Goal: Task Accomplishment & Management: Use online tool/utility

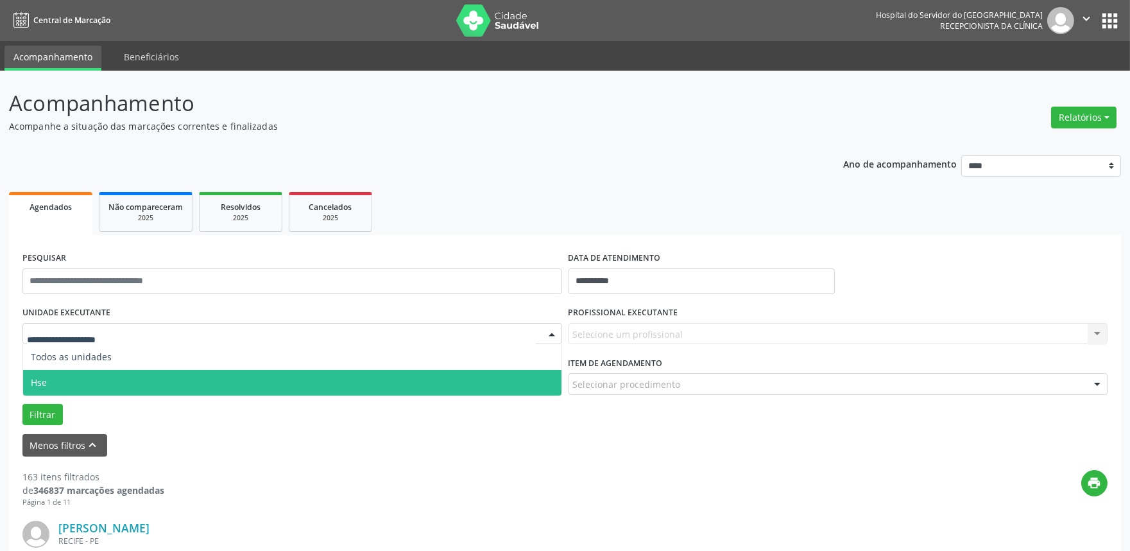
click at [53, 377] on span "Hse" at bounding box center [292, 383] width 538 height 26
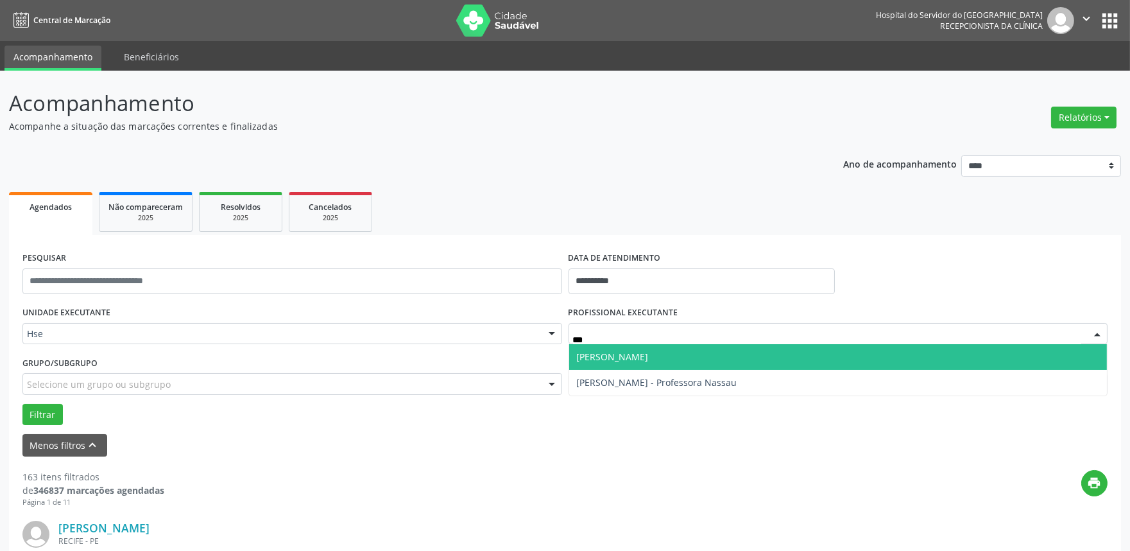
type input "****"
click at [616, 361] on span "[PERSON_NAME]" at bounding box center [613, 356] width 72 height 12
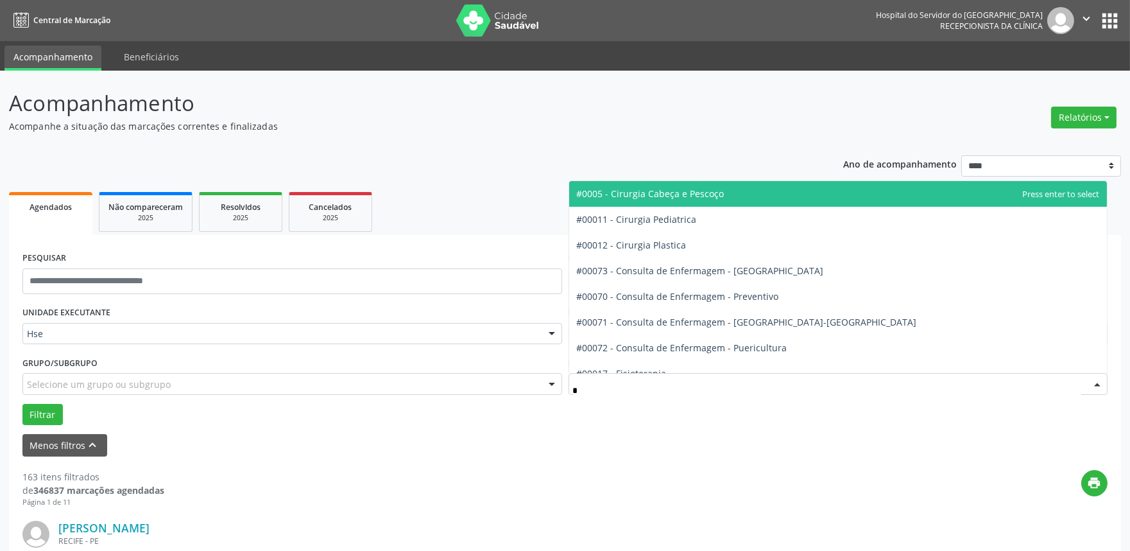
type input "**"
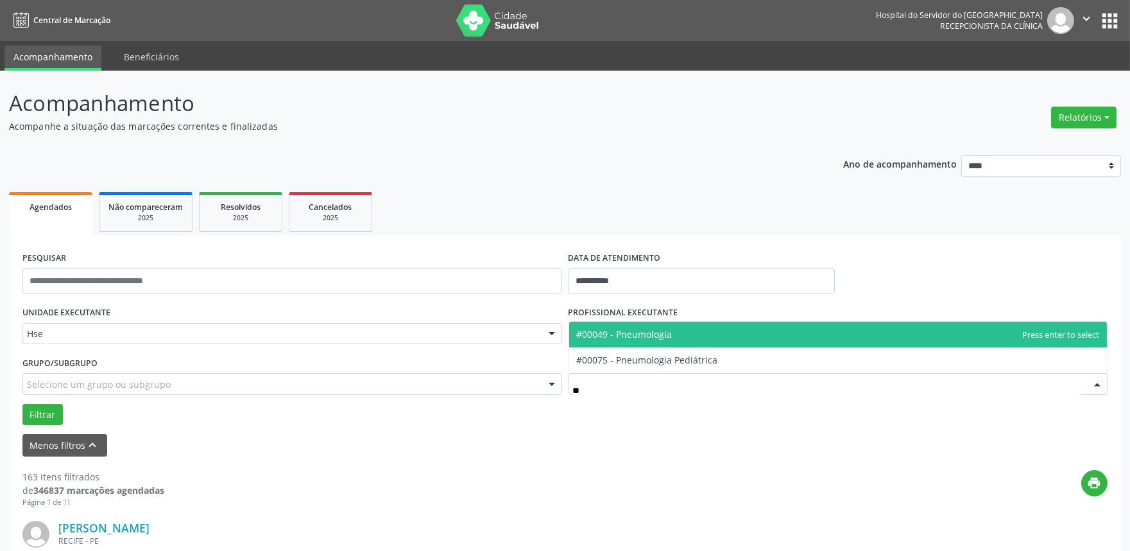
click at [632, 338] on span "#00049 - Pneumologia" at bounding box center [625, 334] width 96 height 12
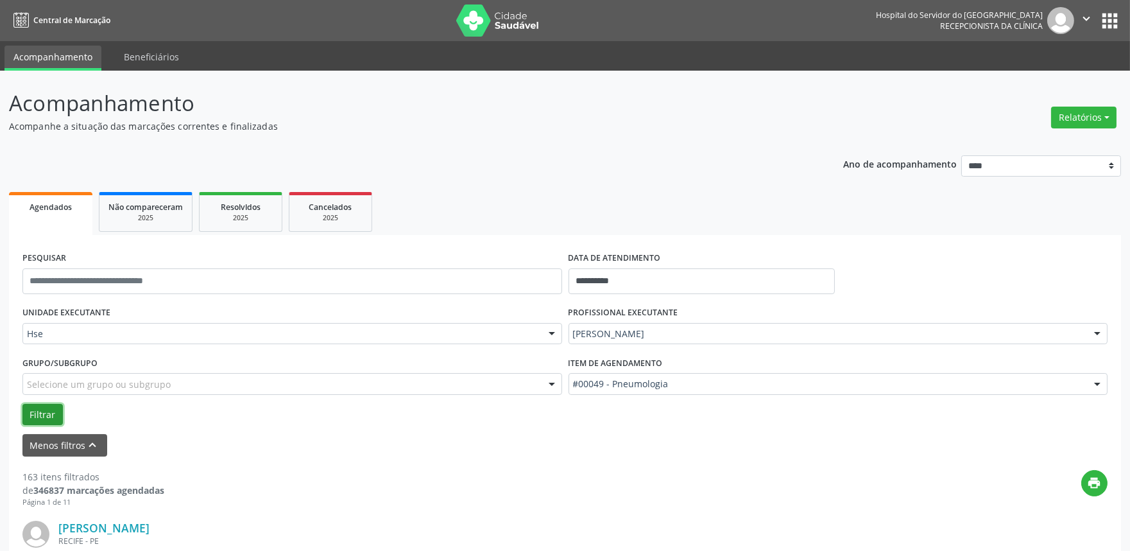
click at [32, 411] on button "Filtrar" at bounding box center [42, 415] width 40 height 22
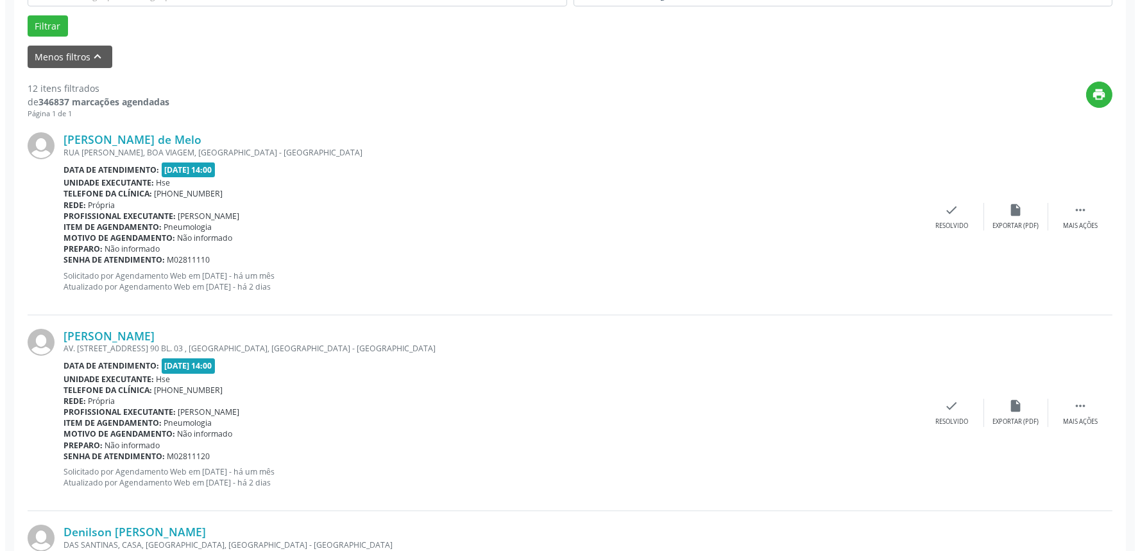
scroll to position [499, 0]
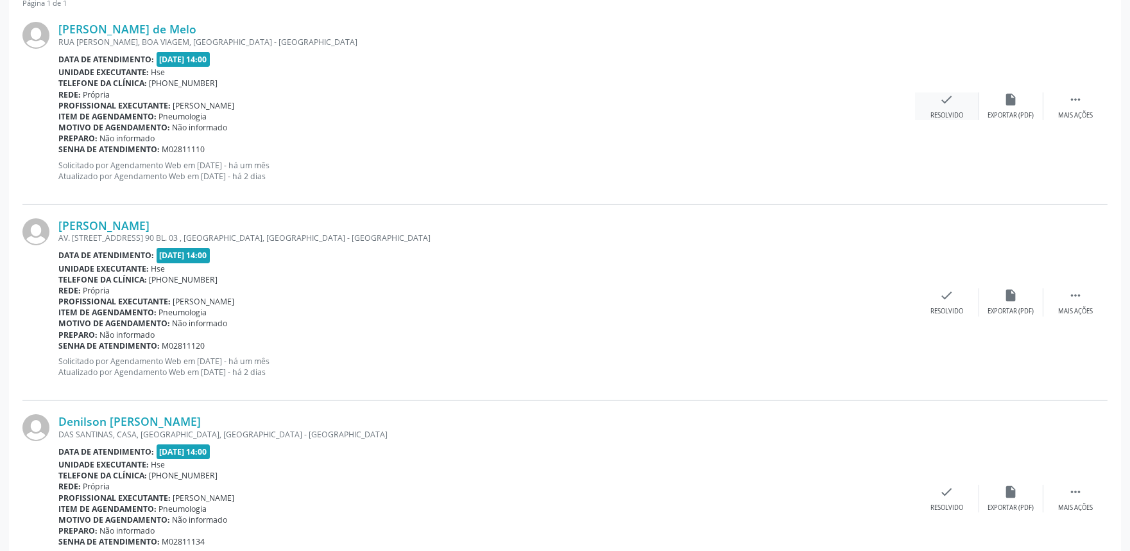
click at [952, 106] on div "check Resolvido" at bounding box center [947, 106] width 64 height 28
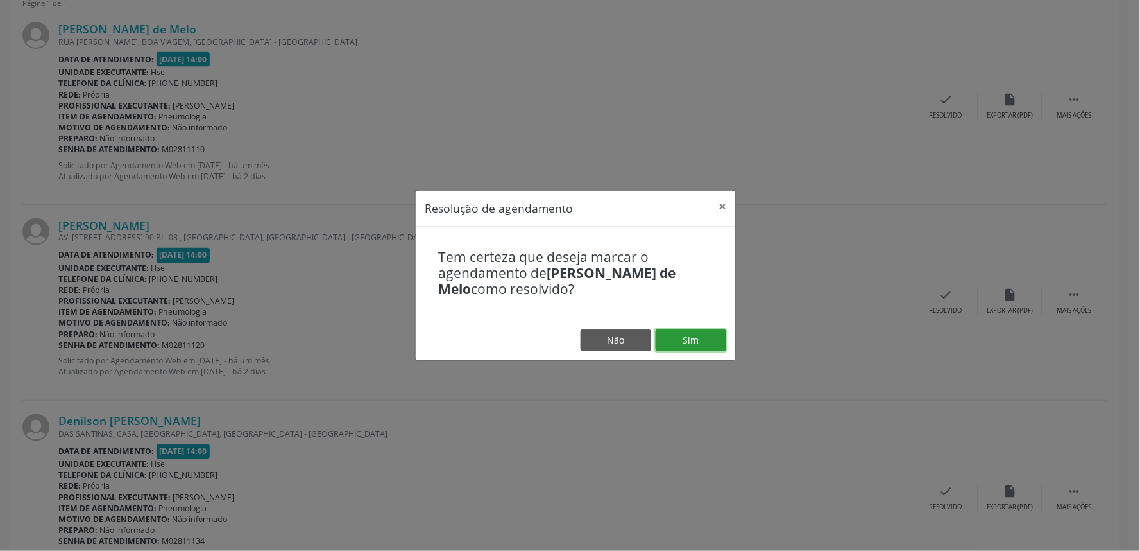
click at [679, 342] on button "Sim" at bounding box center [691, 340] width 71 height 22
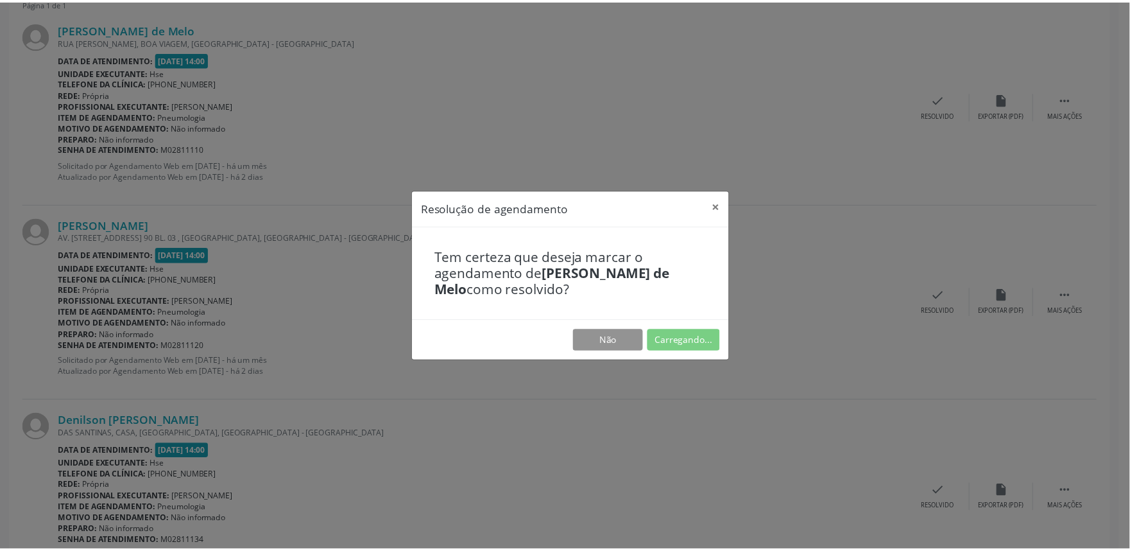
scroll to position [0, 0]
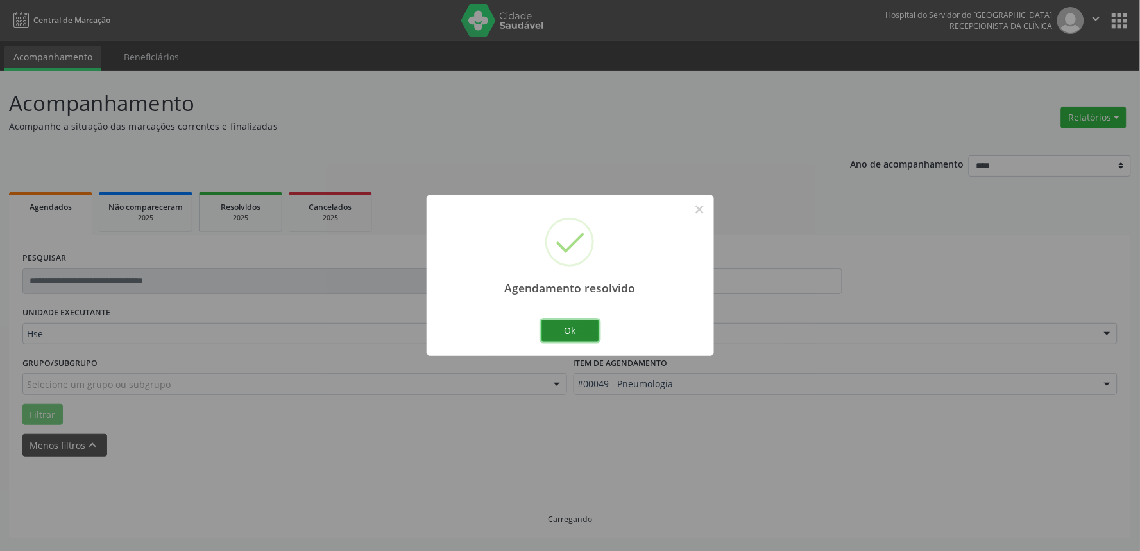
click at [572, 332] on button "Ok" at bounding box center [571, 331] width 58 height 22
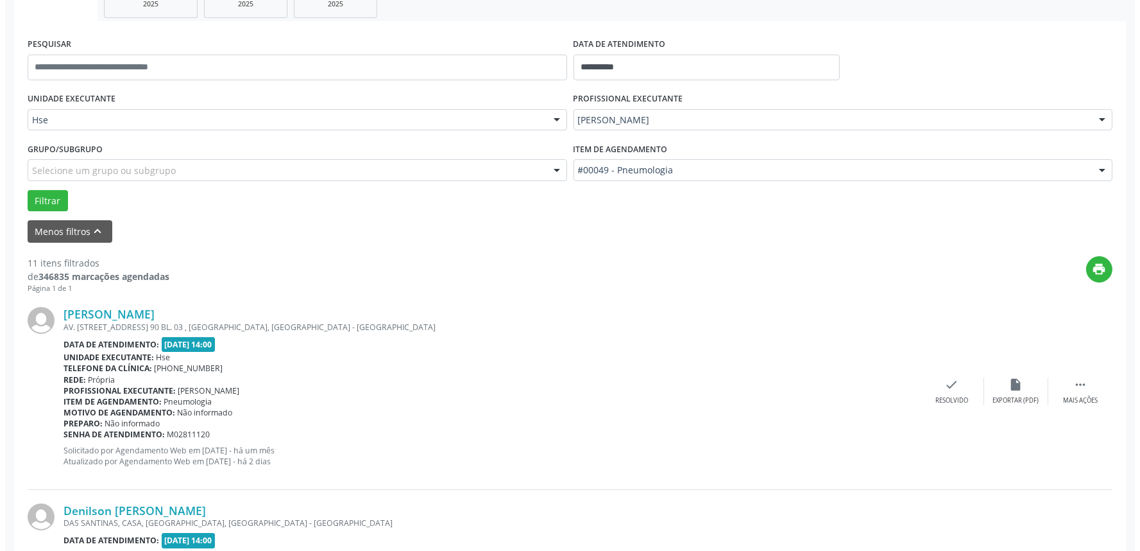
scroll to position [356, 0]
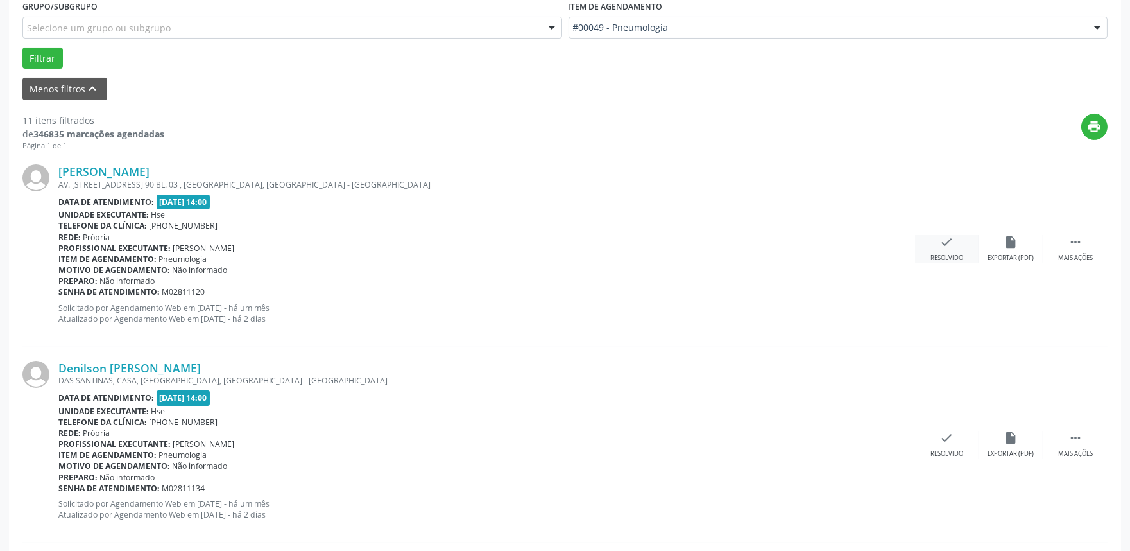
click at [938, 246] on div "check Resolvido" at bounding box center [947, 249] width 64 height 28
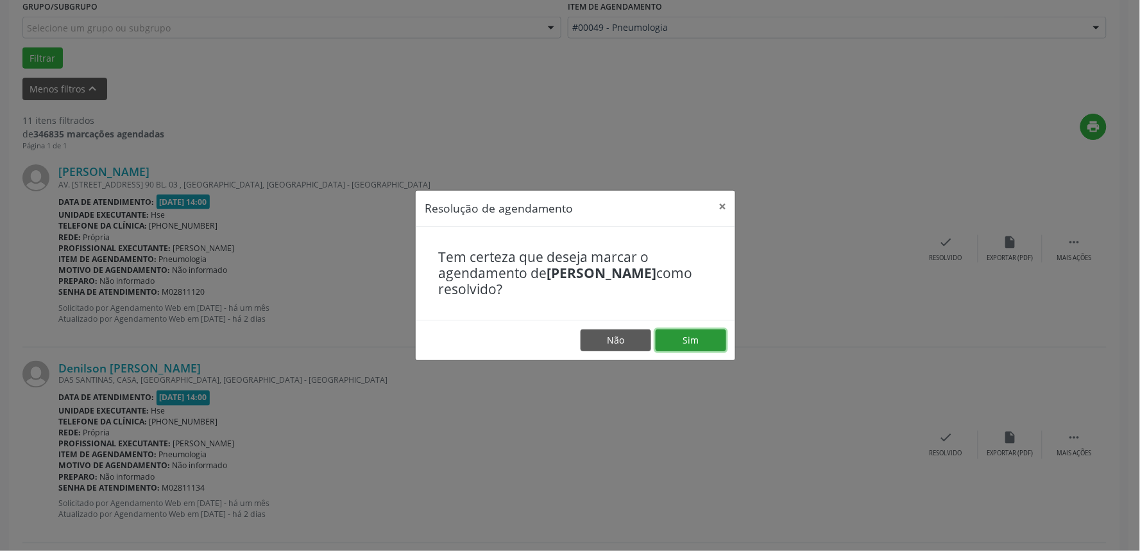
click at [687, 341] on button "Sim" at bounding box center [691, 340] width 71 height 22
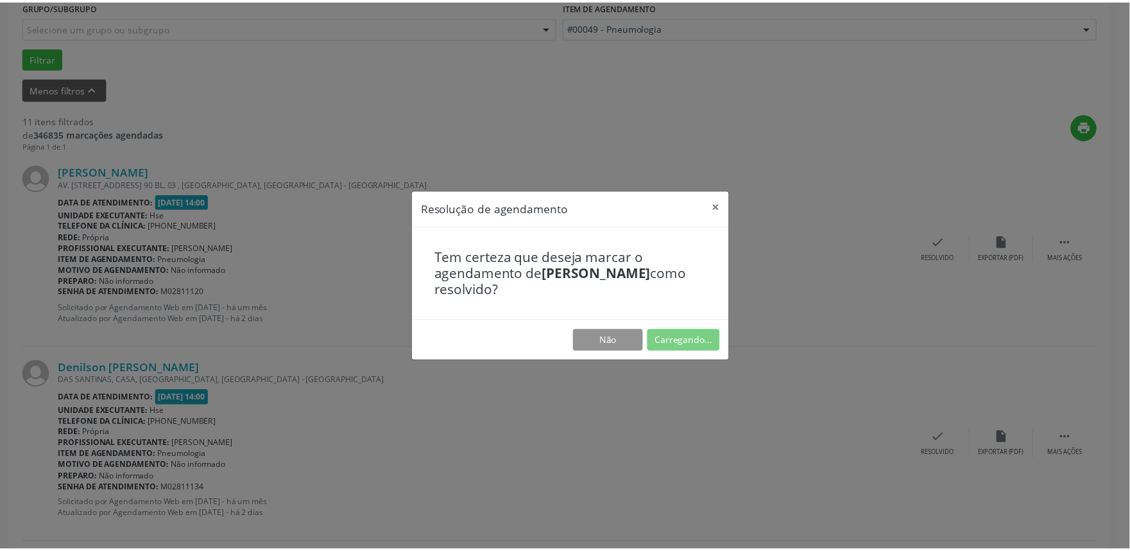
scroll to position [0, 0]
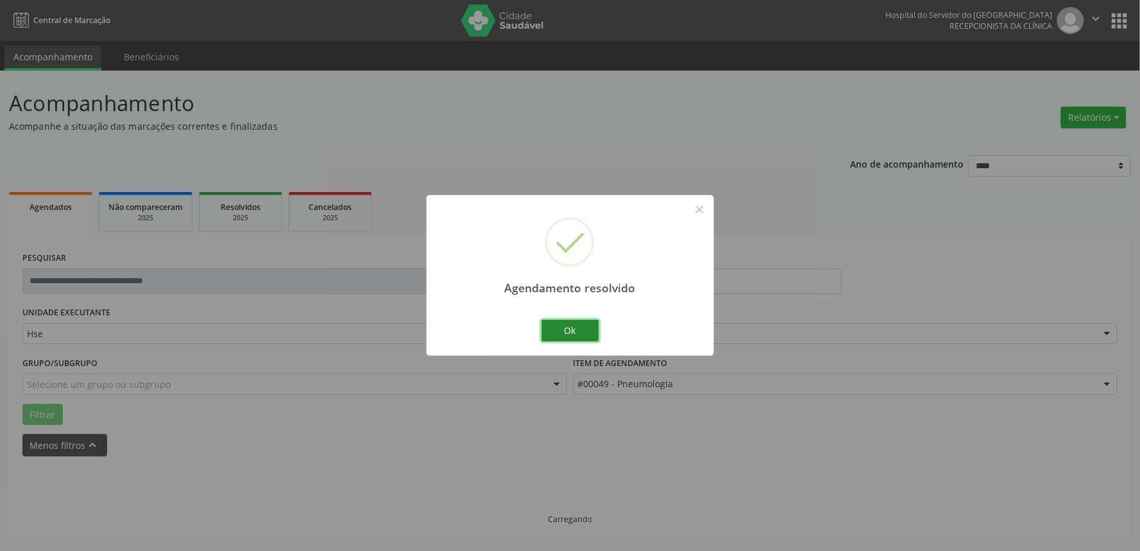
drag, startPoint x: 590, startPoint y: 335, endPoint x: 580, endPoint y: 334, distance: 11.0
click at [588, 335] on button "Ok" at bounding box center [571, 331] width 58 height 22
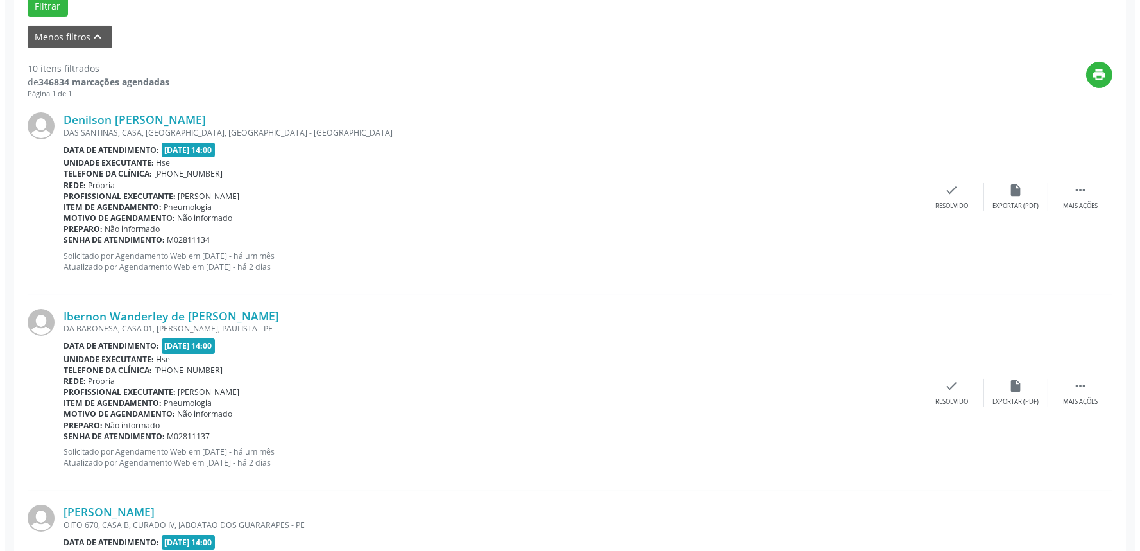
scroll to position [427, 0]
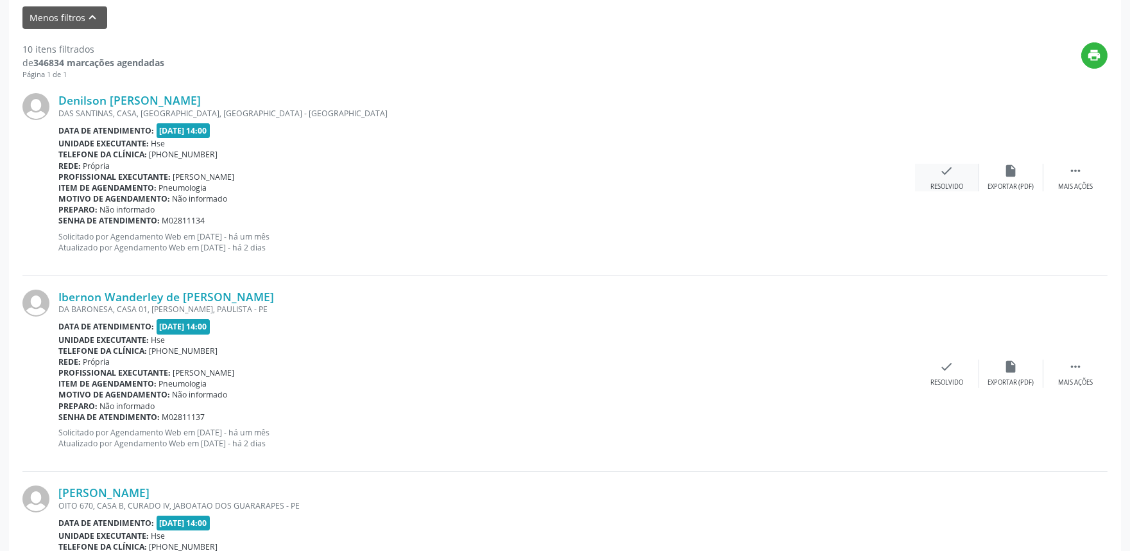
click at [935, 176] on div "check Resolvido" at bounding box center [947, 178] width 64 height 28
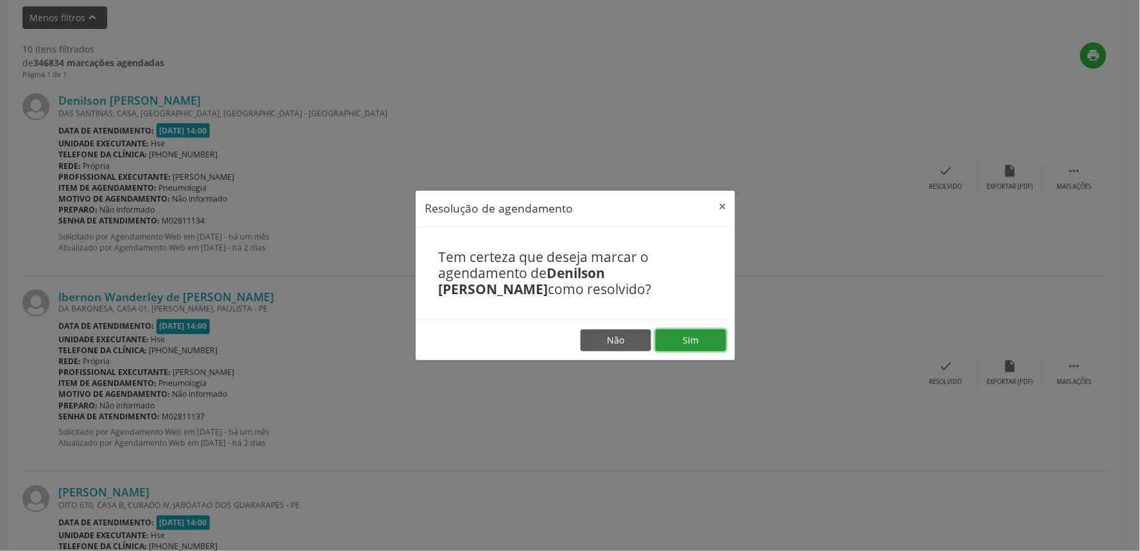
click at [698, 337] on button "Sim" at bounding box center [691, 340] width 71 height 22
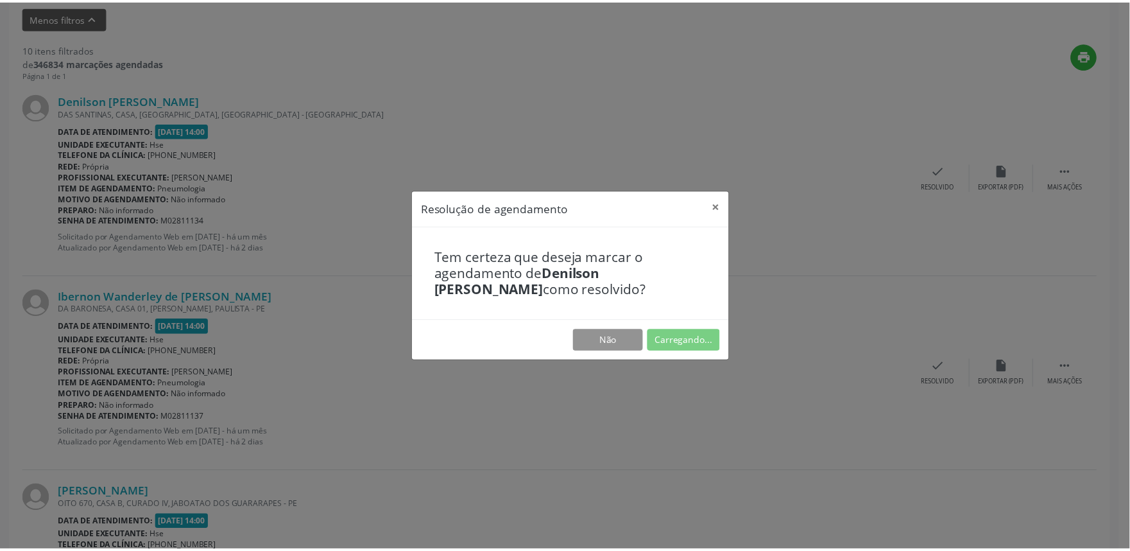
scroll to position [0, 0]
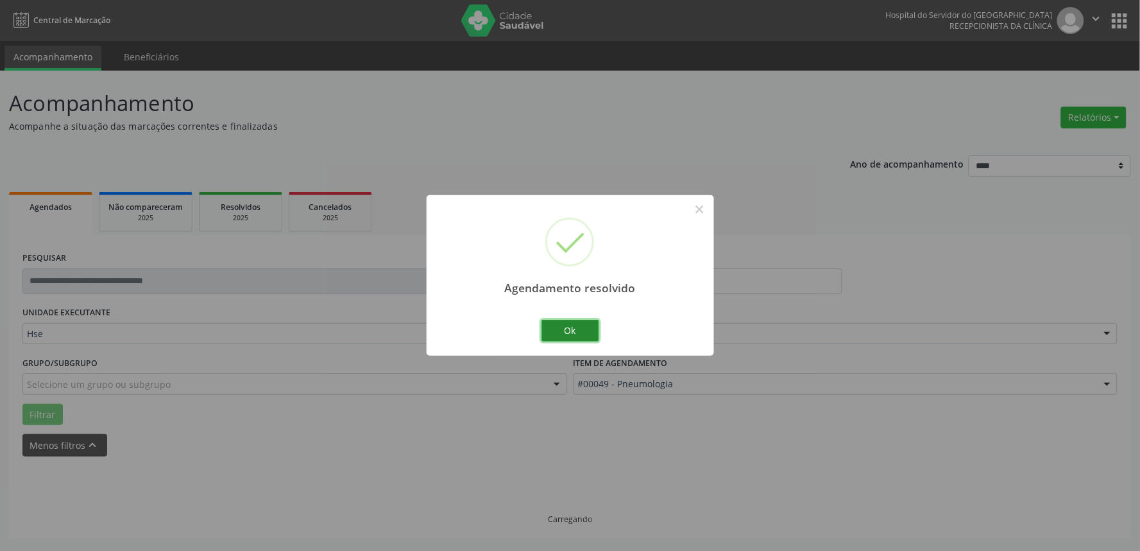
click at [550, 334] on button "Ok" at bounding box center [571, 331] width 58 height 22
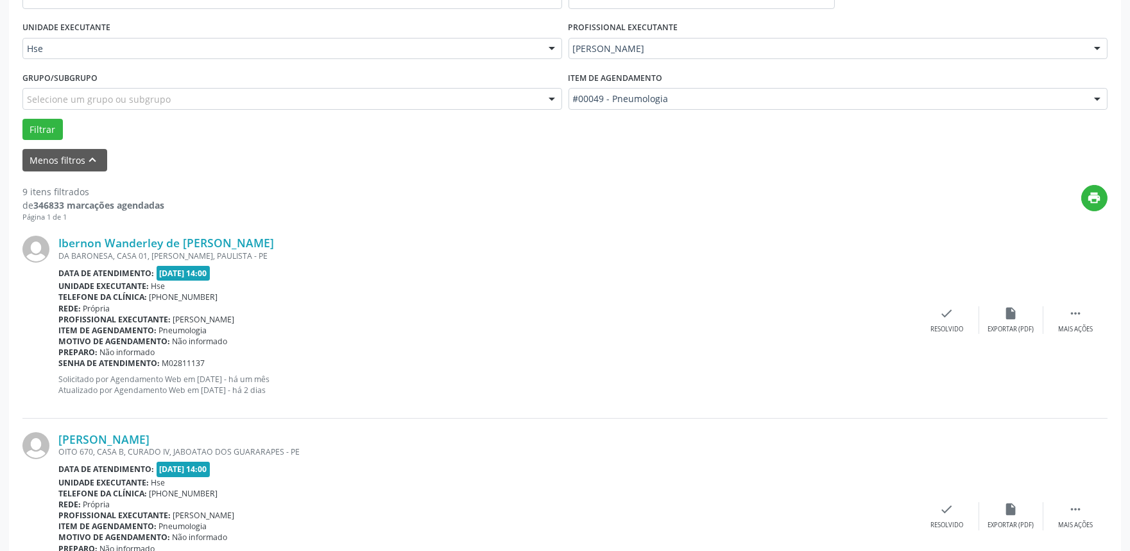
scroll to position [427, 0]
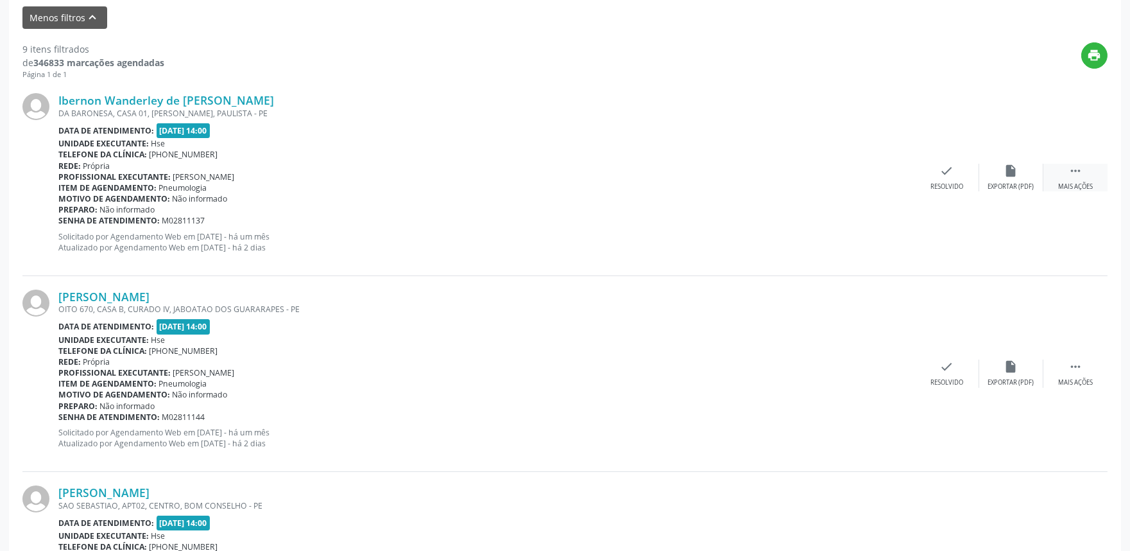
drag, startPoint x: 1069, startPoint y: 175, endPoint x: 1051, endPoint y: 169, distance: 18.9
click at [1070, 174] on icon "" at bounding box center [1076, 171] width 14 height 14
click at [998, 176] on div "alarm_off Não compareceu" at bounding box center [1011, 178] width 64 height 28
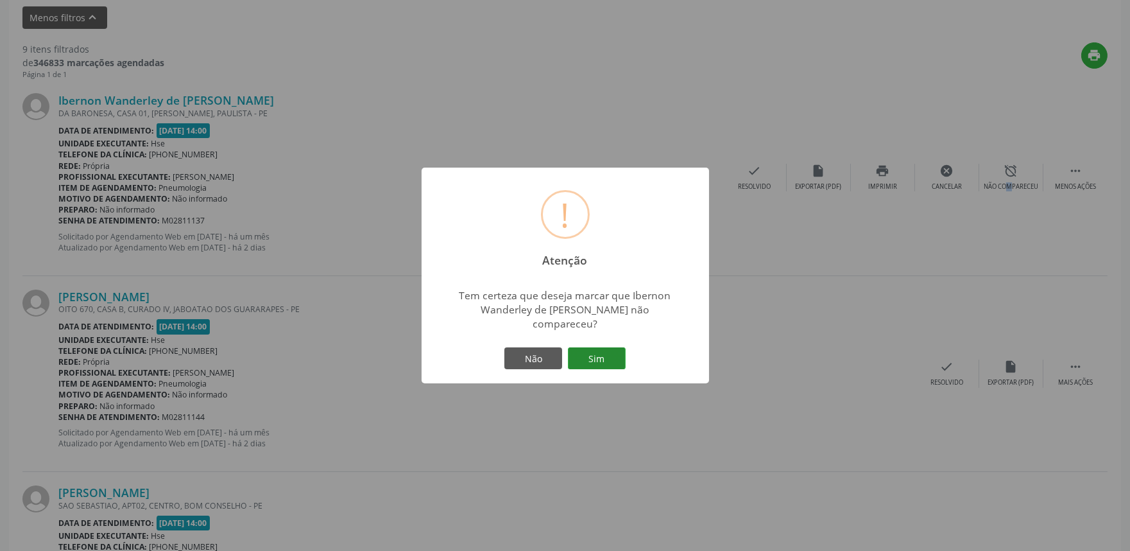
click at [601, 354] on button "Sim" at bounding box center [597, 358] width 58 height 22
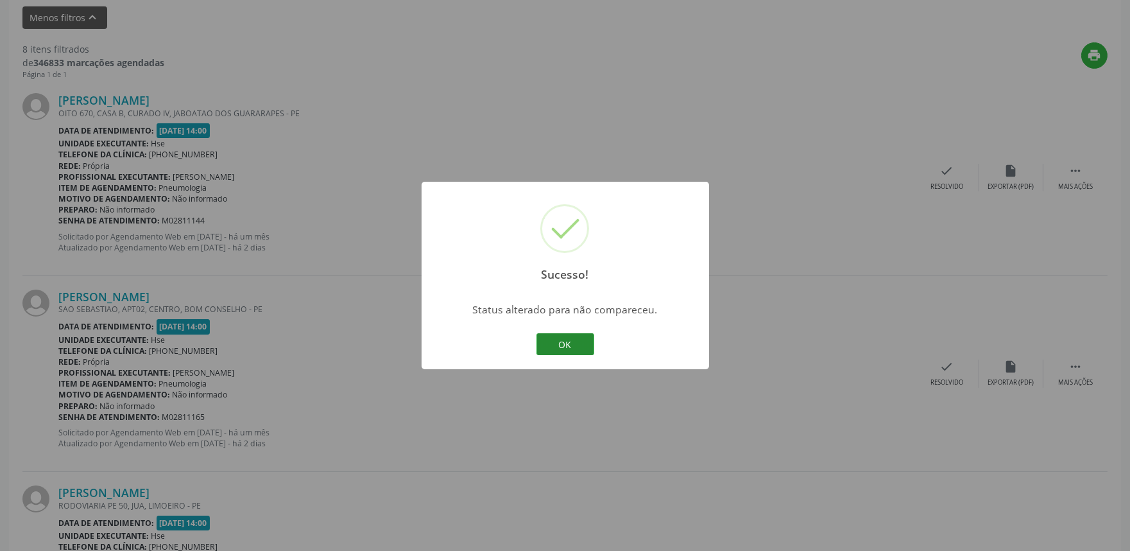
click at [556, 343] on button "OK" at bounding box center [566, 344] width 58 height 22
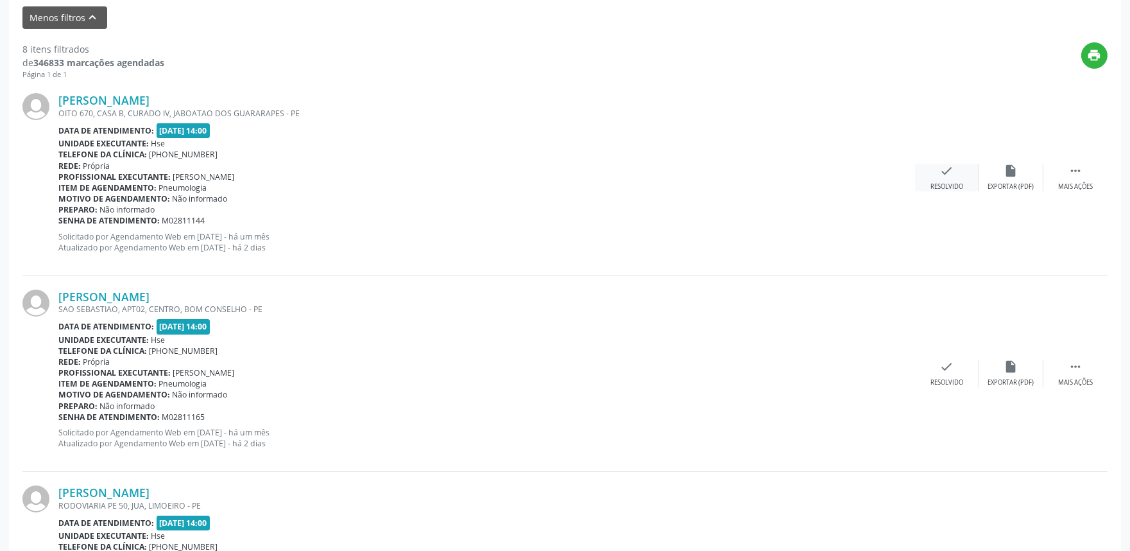
click at [952, 183] on div "Resolvido" at bounding box center [947, 186] width 33 height 9
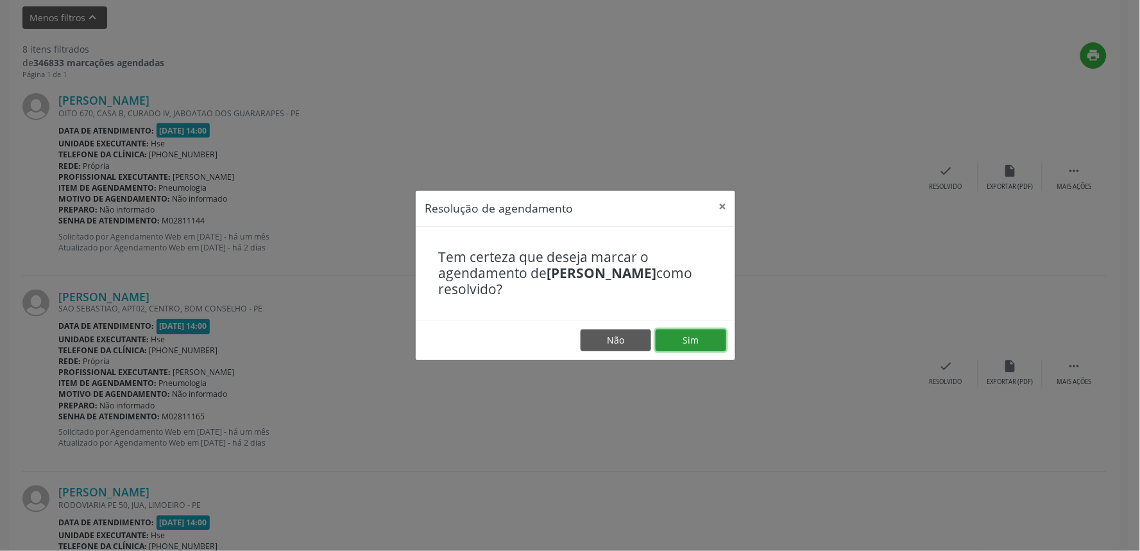
click at [707, 338] on button "Sim" at bounding box center [691, 340] width 71 height 22
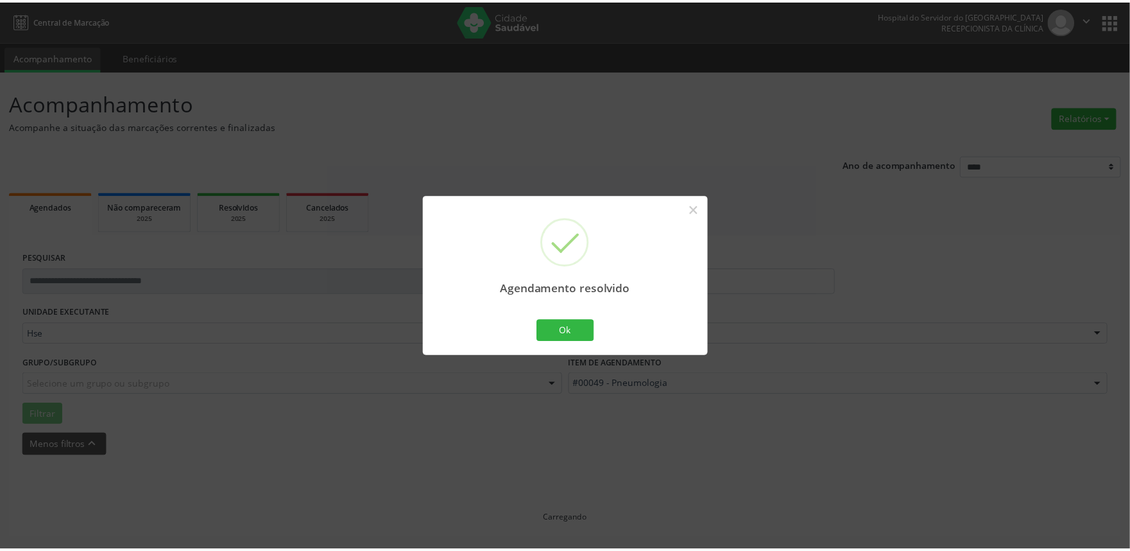
scroll to position [0, 0]
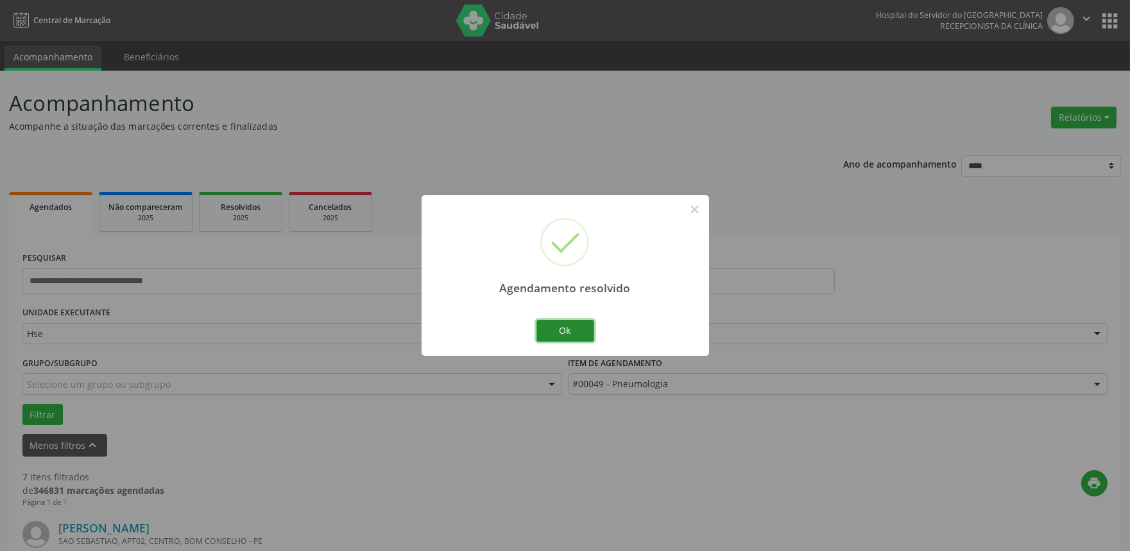
click at [573, 329] on button "Ok" at bounding box center [566, 331] width 58 height 22
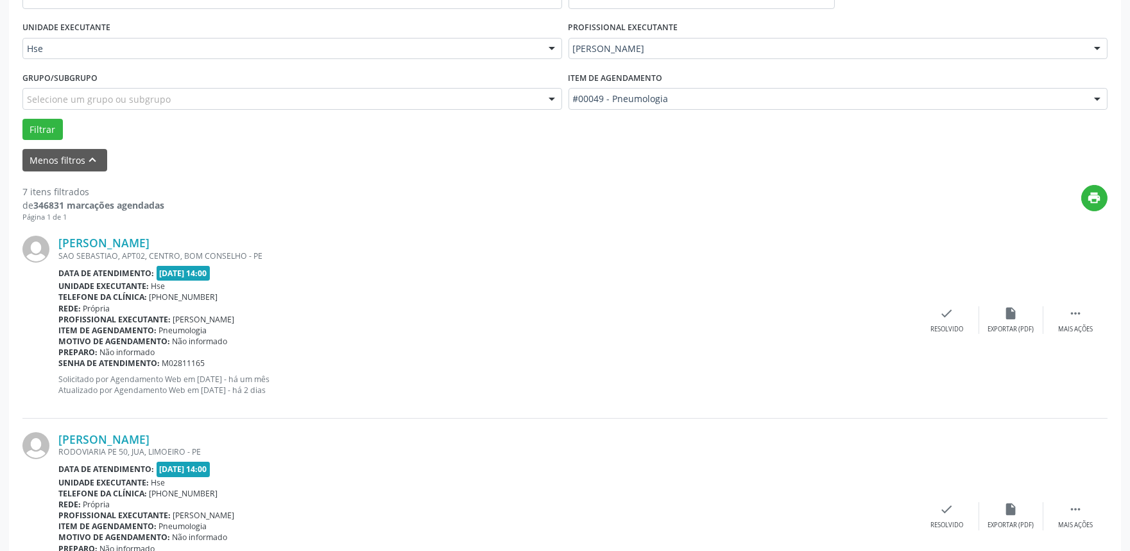
scroll to position [356, 0]
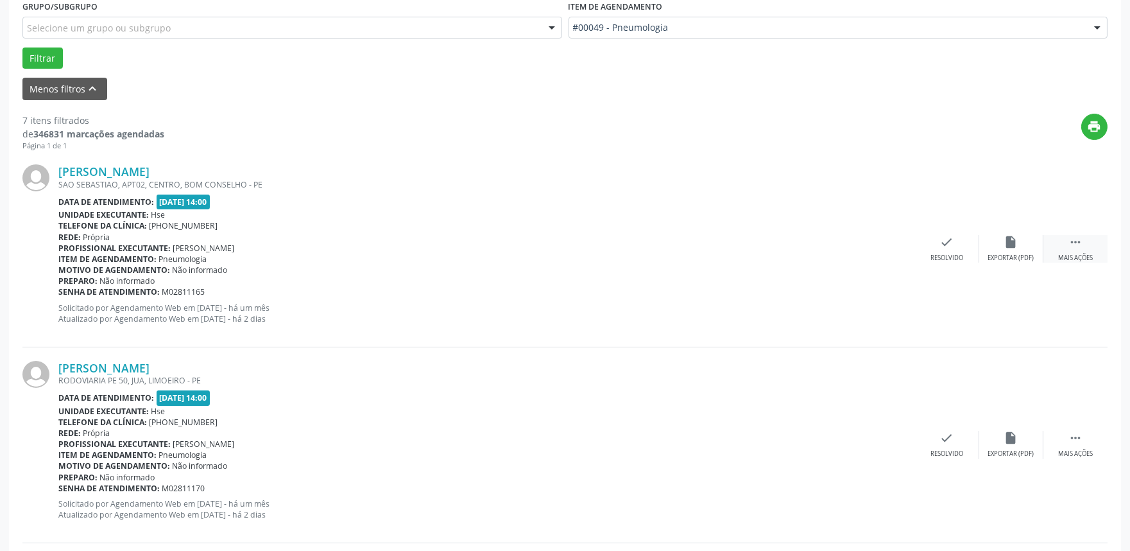
drag, startPoint x: 1072, startPoint y: 247, endPoint x: 1054, endPoint y: 239, distance: 19.8
click at [1072, 245] on icon "" at bounding box center [1076, 242] width 14 height 14
click at [997, 251] on div "alarm_off Não compareceu" at bounding box center [1011, 249] width 64 height 28
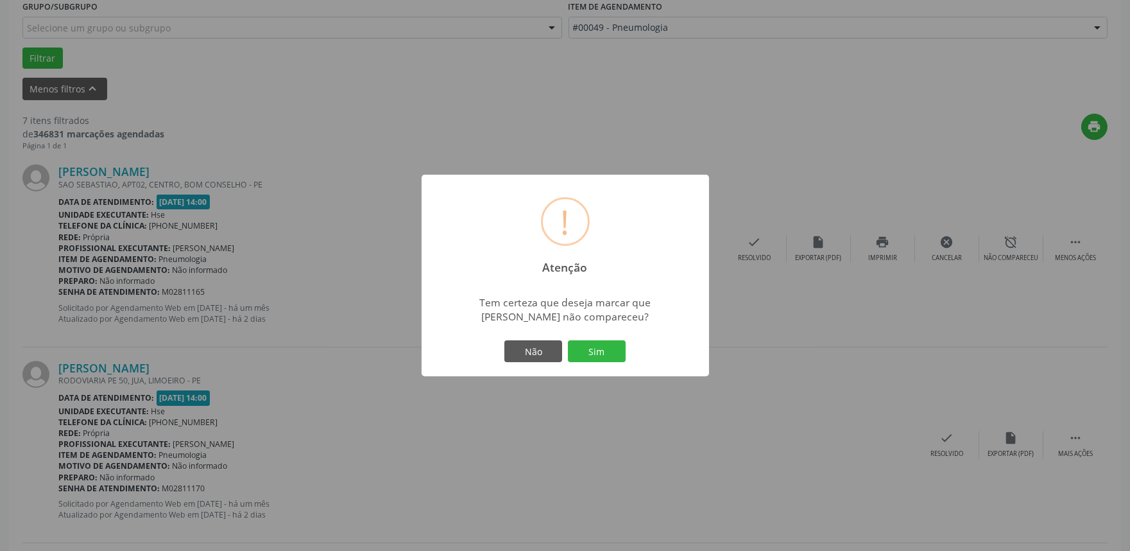
click at [599, 334] on div "! Atenção × Tem certeza que deseja marcar que [PERSON_NAME] não compareceu? Não…" at bounding box center [566, 276] width 288 height 202
click at [598, 349] on button "Sim" at bounding box center [597, 351] width 58 height 22
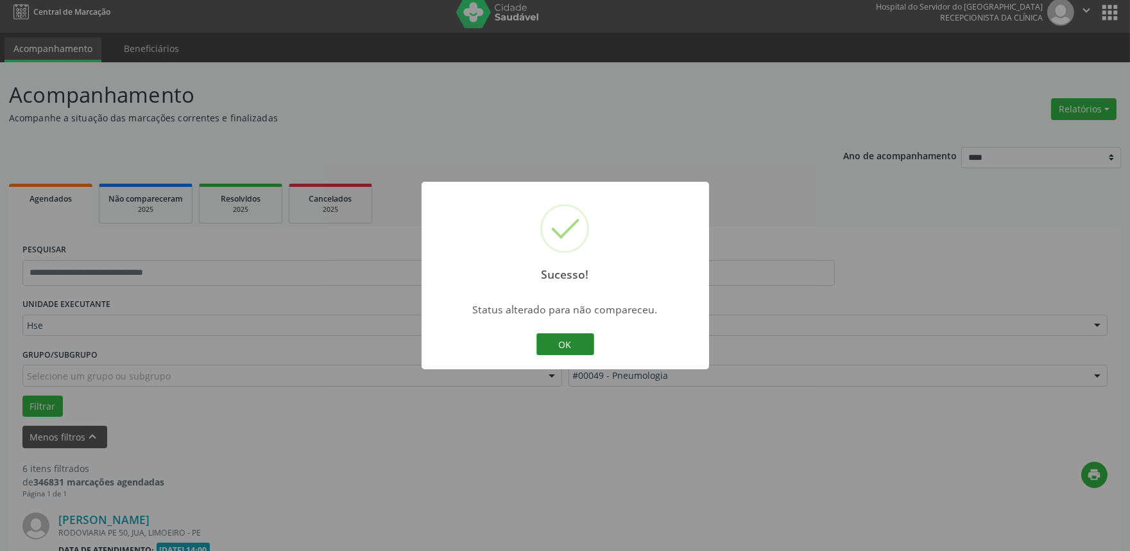
click at [557, 342] on button "OK" at bounding box center [566, 344] width 58 height 22
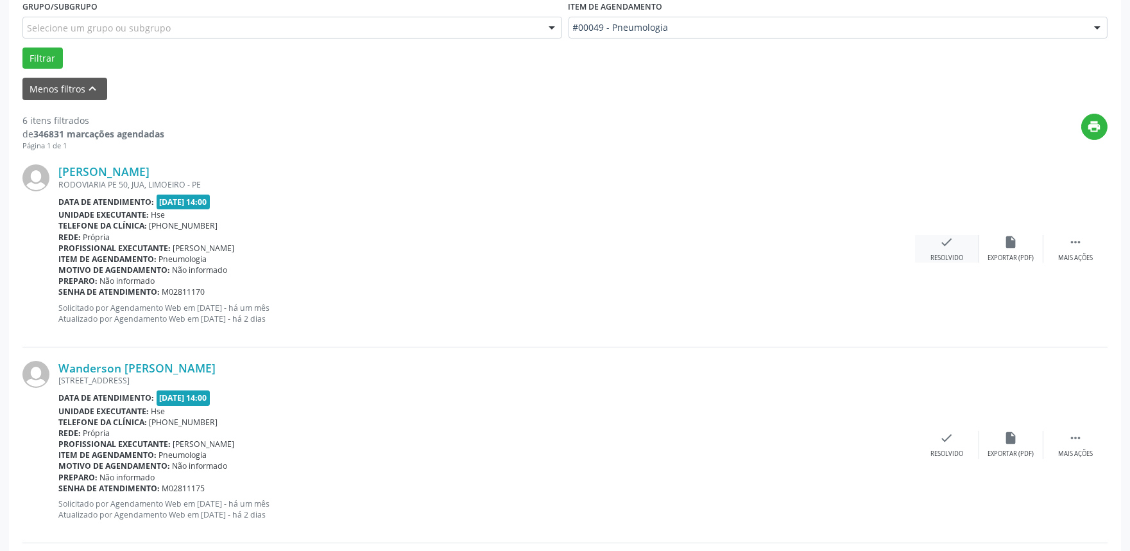
click at [952, 254] on div "Resolvido" at bounding box center [947, 258] width 33 height 9
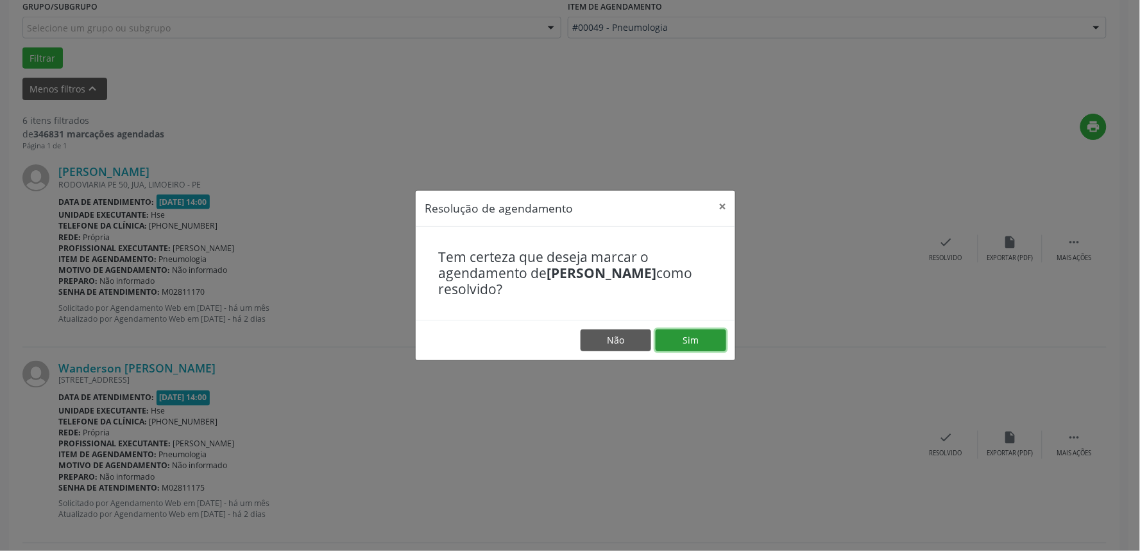
click at [698, 343] on button "Sim" at bounding box center [691, 340] width 71 height 22
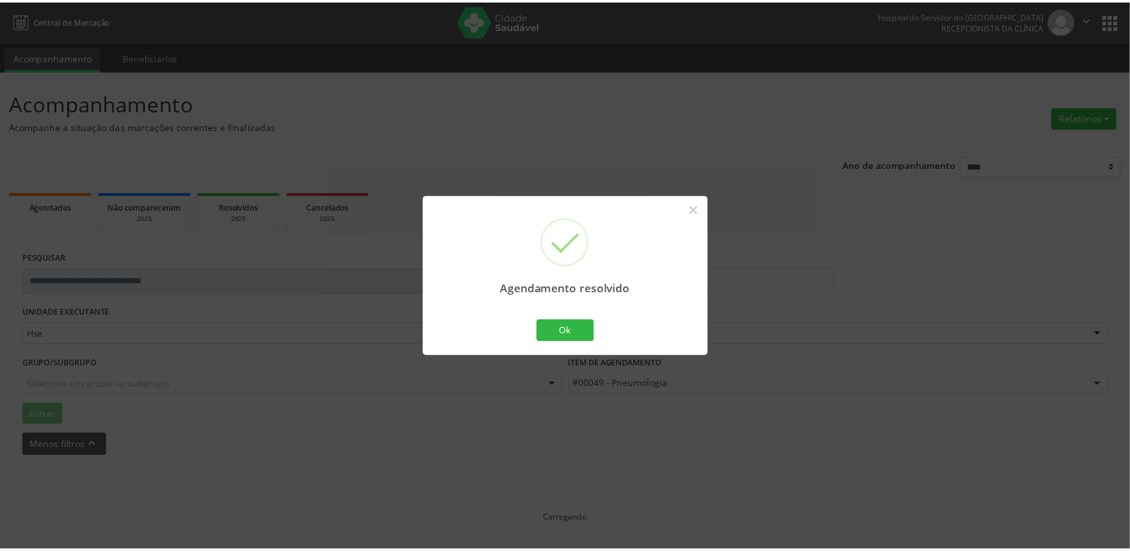
scroll to position [0, 0]
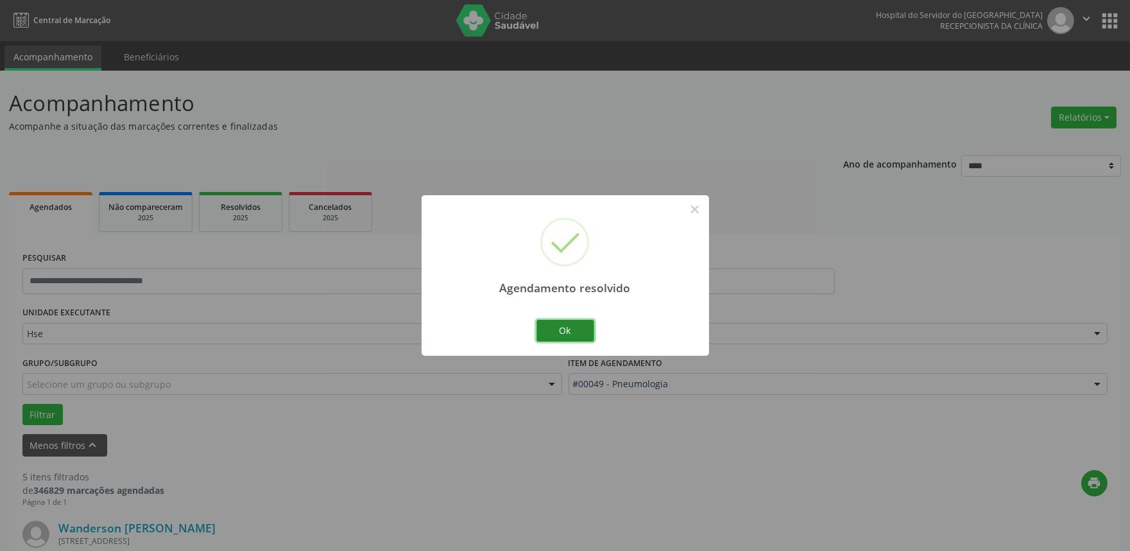
click at [578, 335] on button "Ok" at bounding box center [566, 331] width 58 height 22
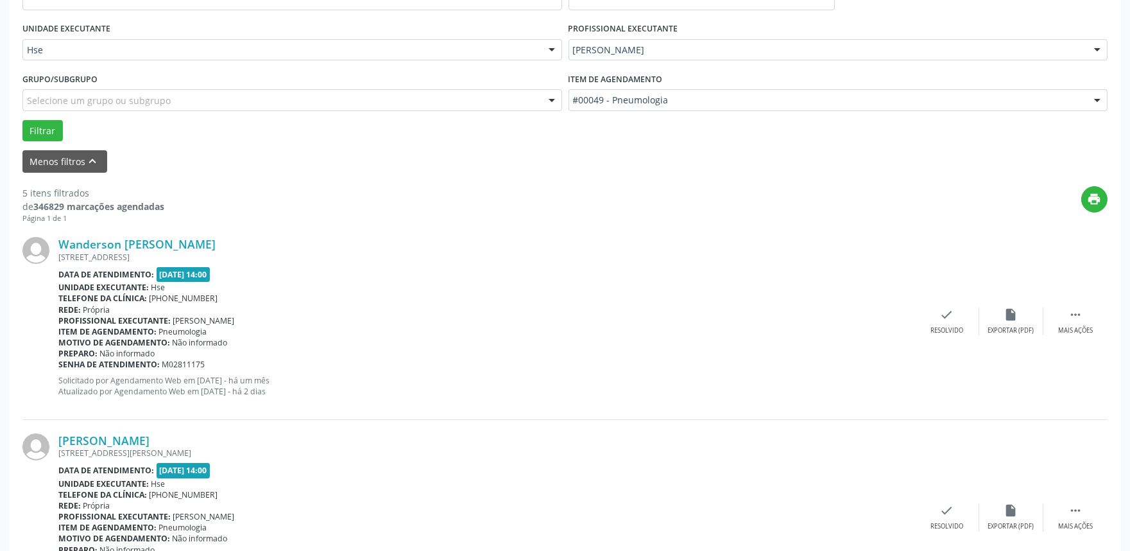
scroll to position [285, 0]
click at [1071, 321] on div " Mais ações" at bounding box center [1076, 320] width 64 height 28
click at [1002, 321] on div "alarm_off Não compareceu" at bounding box center [1011, 320] width 64 height 28
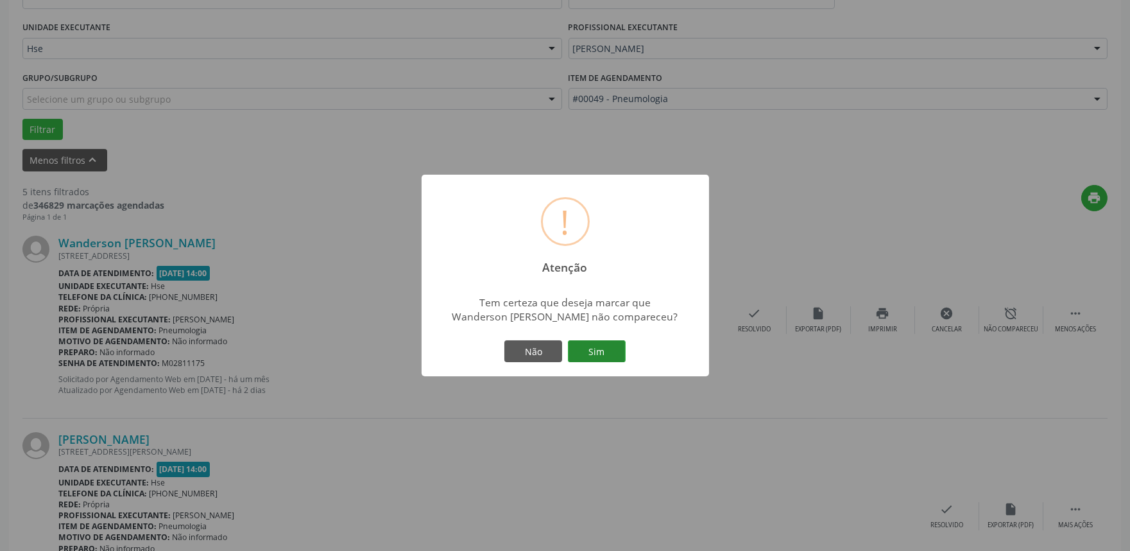
click at [603, 348] on button "Sim" at bounding box center [597, 351] width 58 height 22
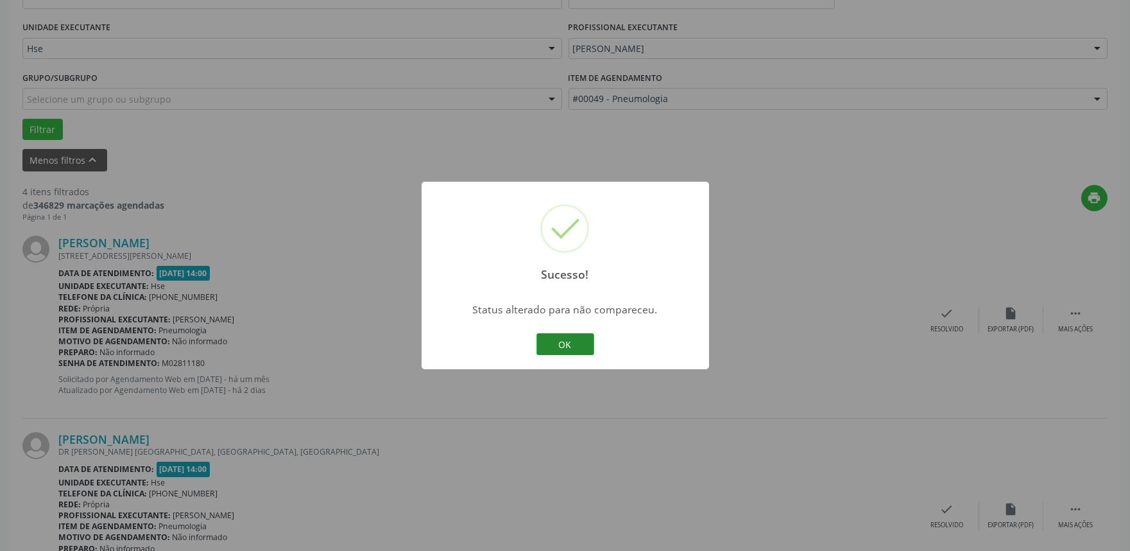
click at [572, 348] on button "OK" at bounding box center [566, 344] width 58 height 22
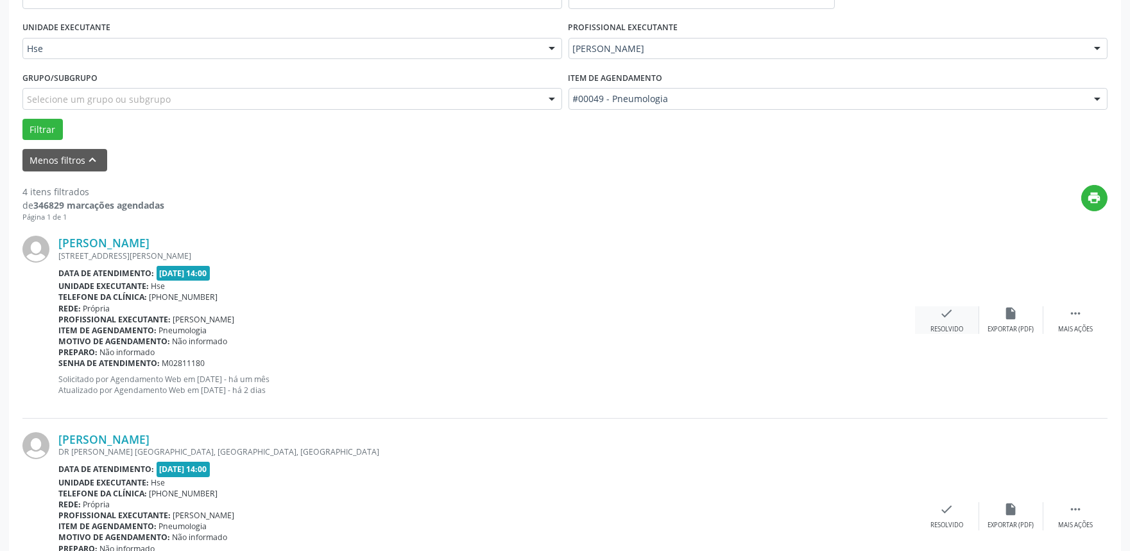
click at [945, 325] on div "Resolvido" at bounding box center [947, 329] width 33 height 9
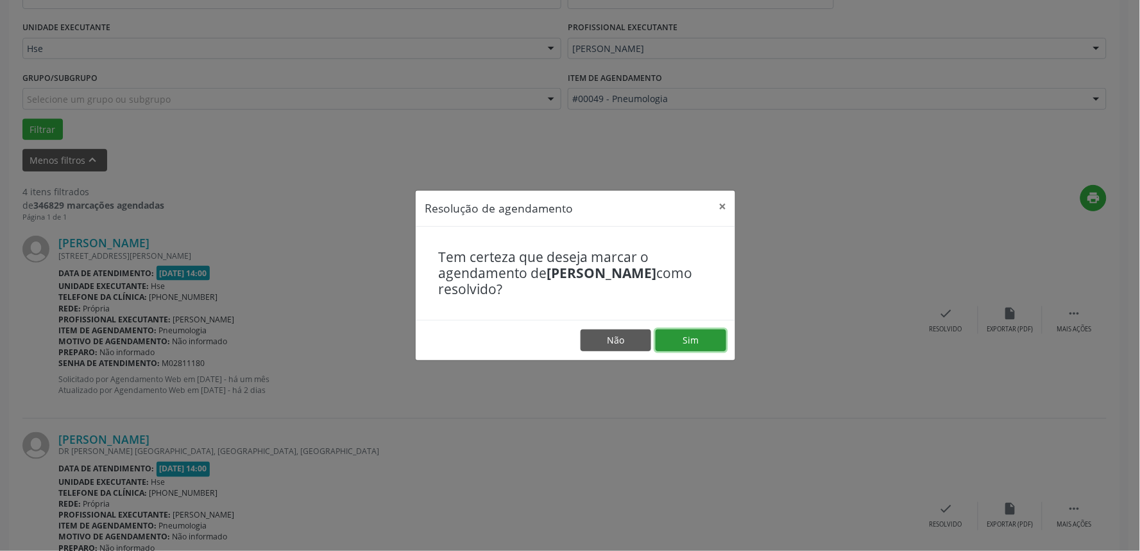
click at [685, 345] on button "Sim" at bounding box center [691, 340] width 71 height 22
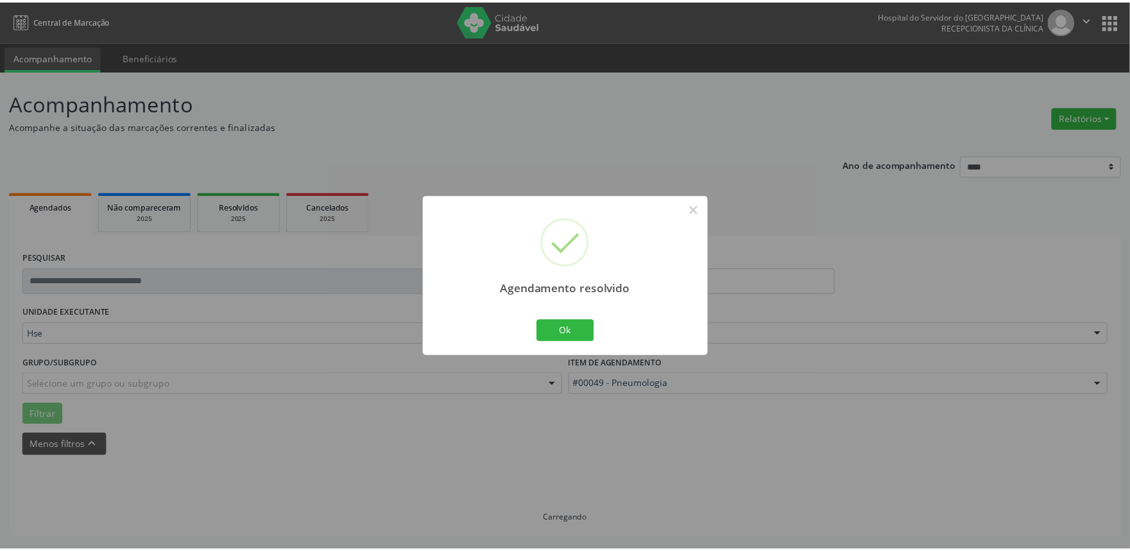
scroll to position [0, 0]
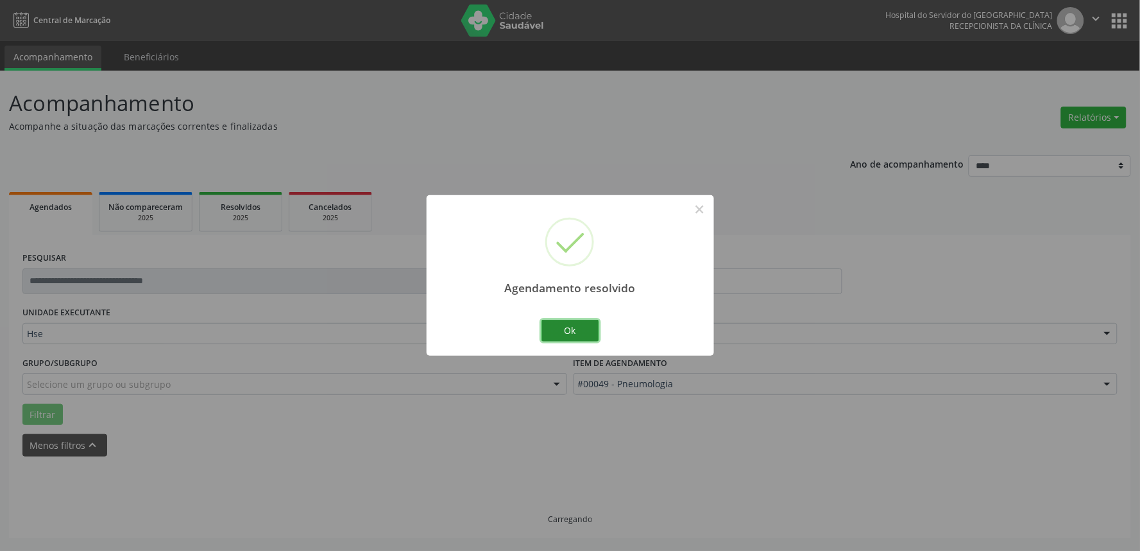
click at [565, 340] on button "Ok" at bounding box center [571, 331] width 58 height 22
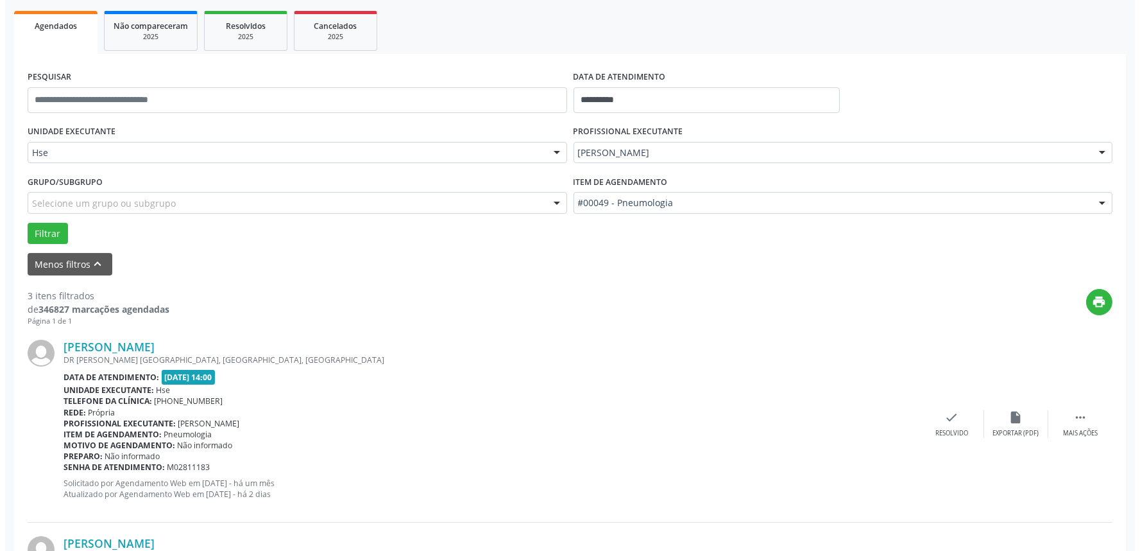
scroll to position [214, 0]
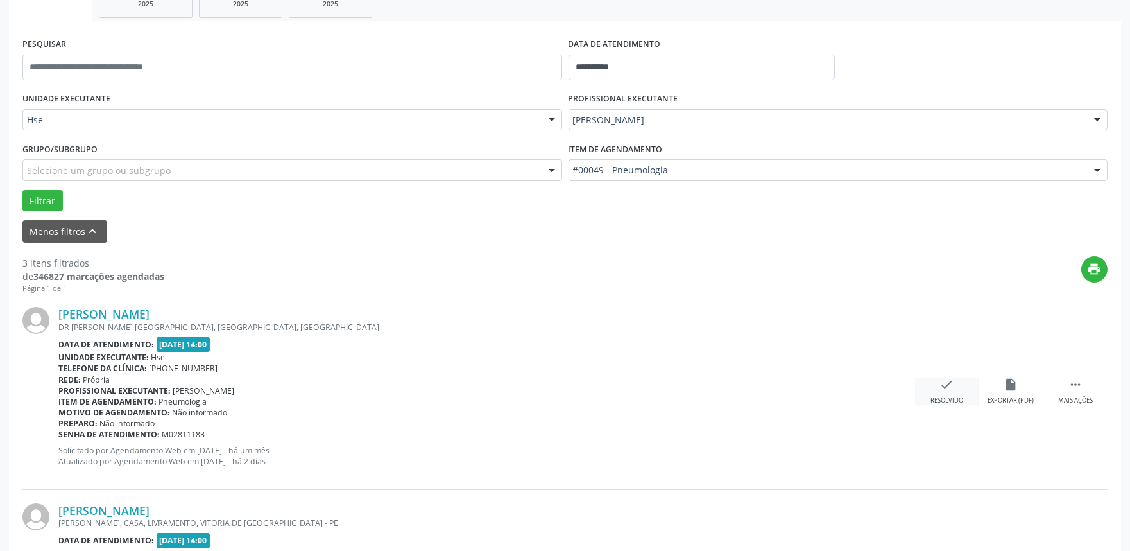
click at [945, 388] on icon "check" at bounding box center [947, 384] width 14 height 14
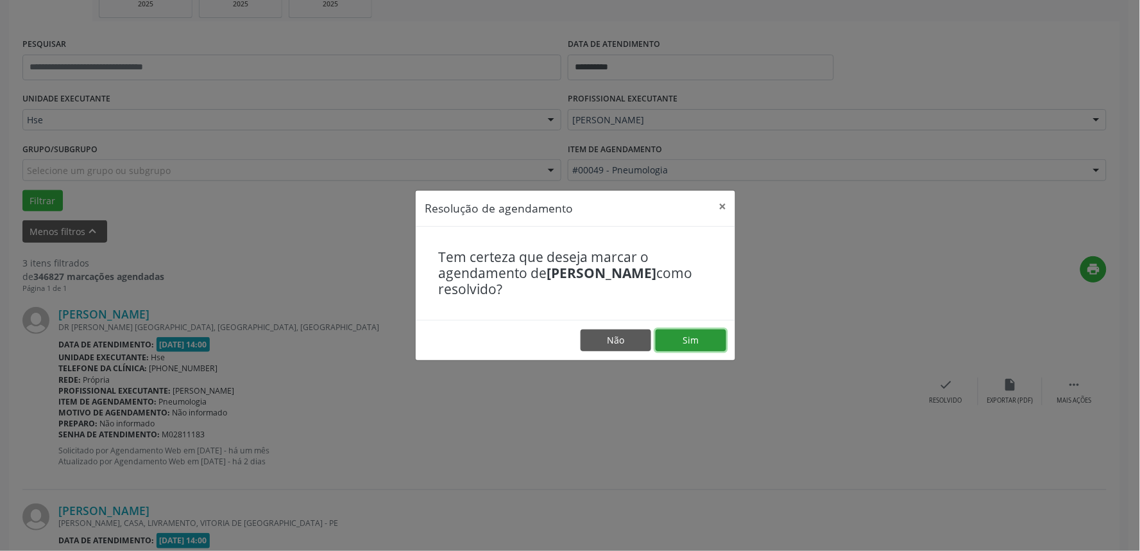
click at [707, 338] on button "Sim" at bounding box center [691, 340] width 71 height 22
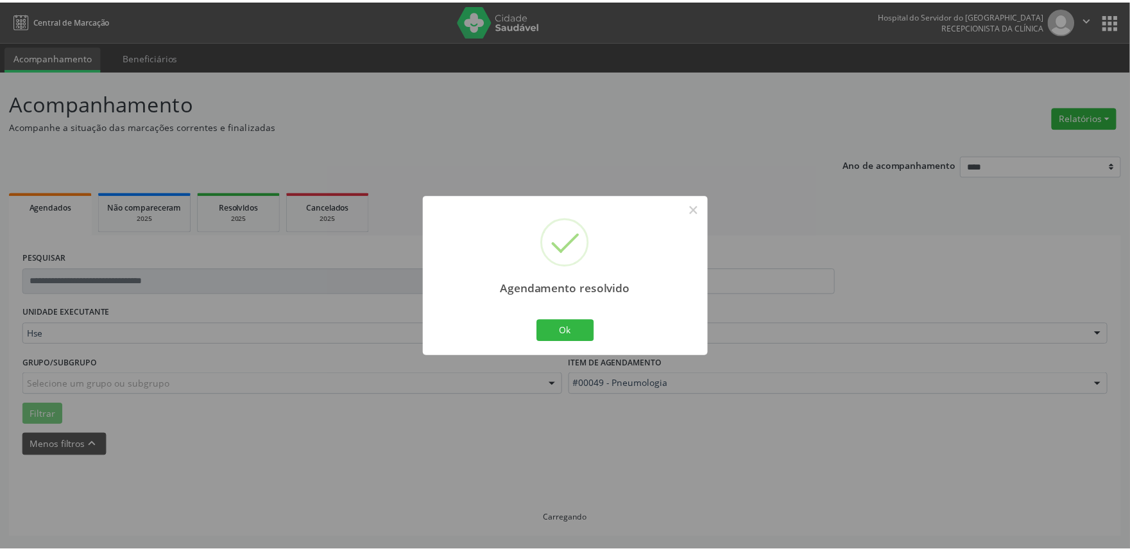
scroll to position [0, 0]
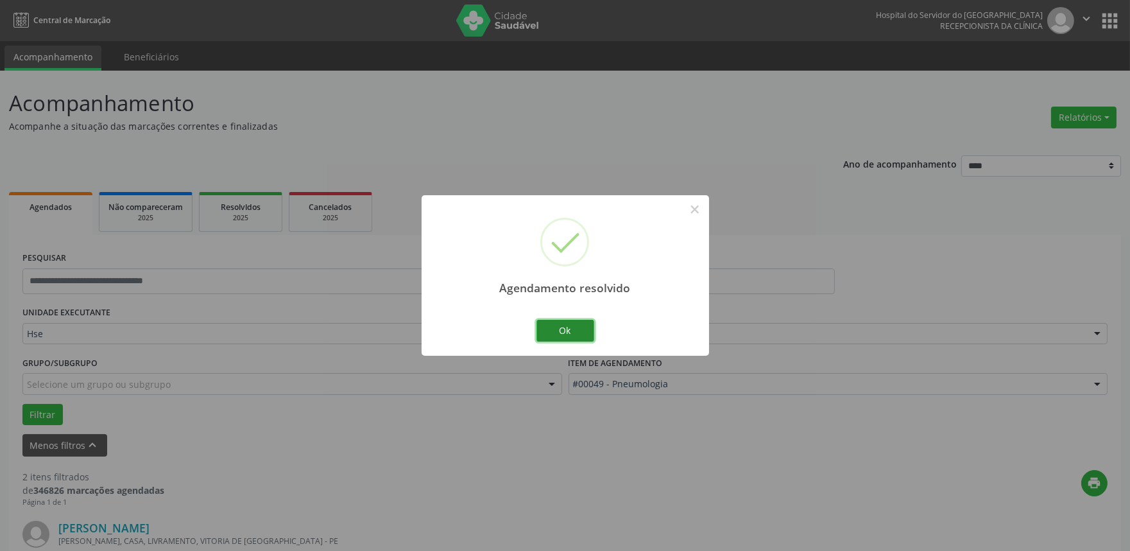
click at [562, 334] on button "Ok" at bounding box center [566, 331] width 58 height 22
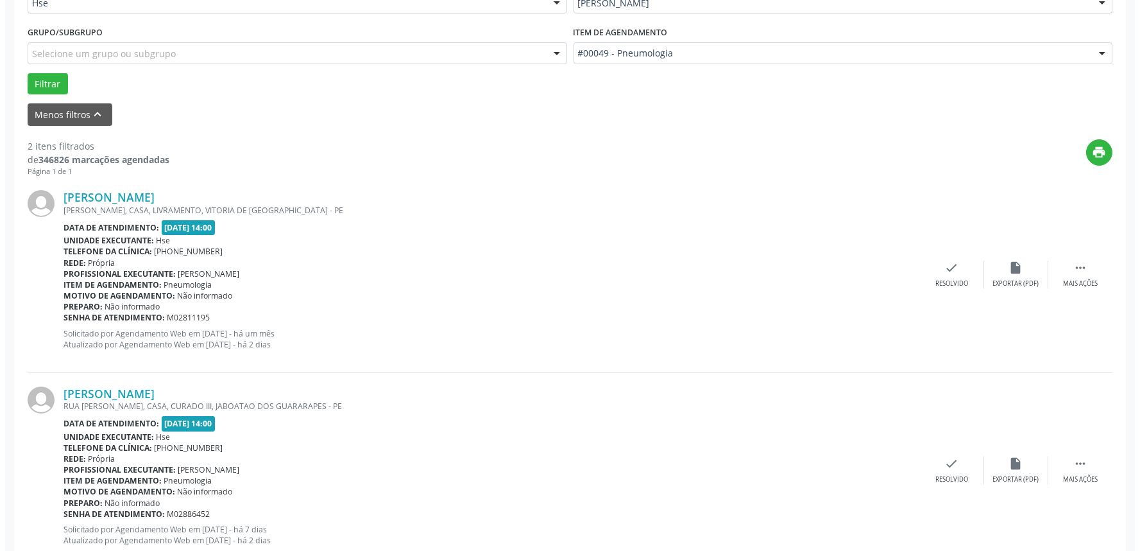
scroll to position [356, 0]
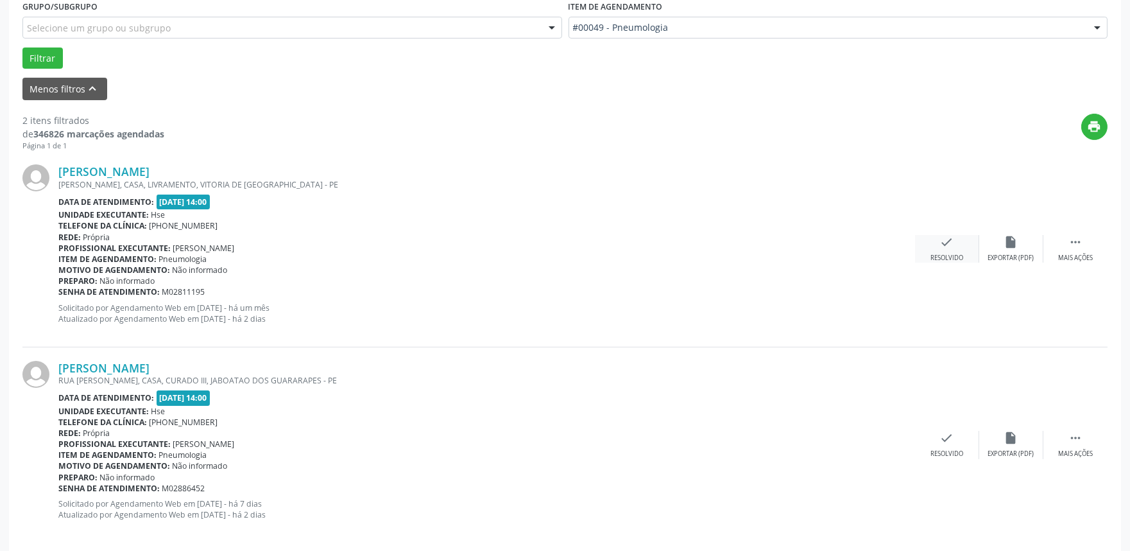
click at [932, 252] on div "check Resolvido" at bounding box center [947, 249] width 64 height 28
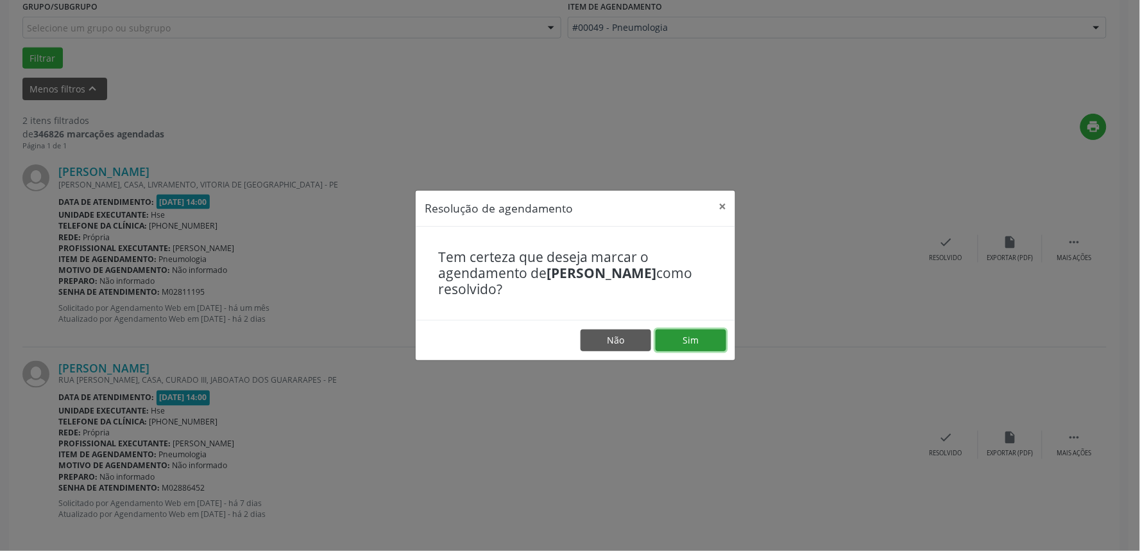
click at [697, 341] on button "Sim" at bounding box center [691, 340] width 71 height 22
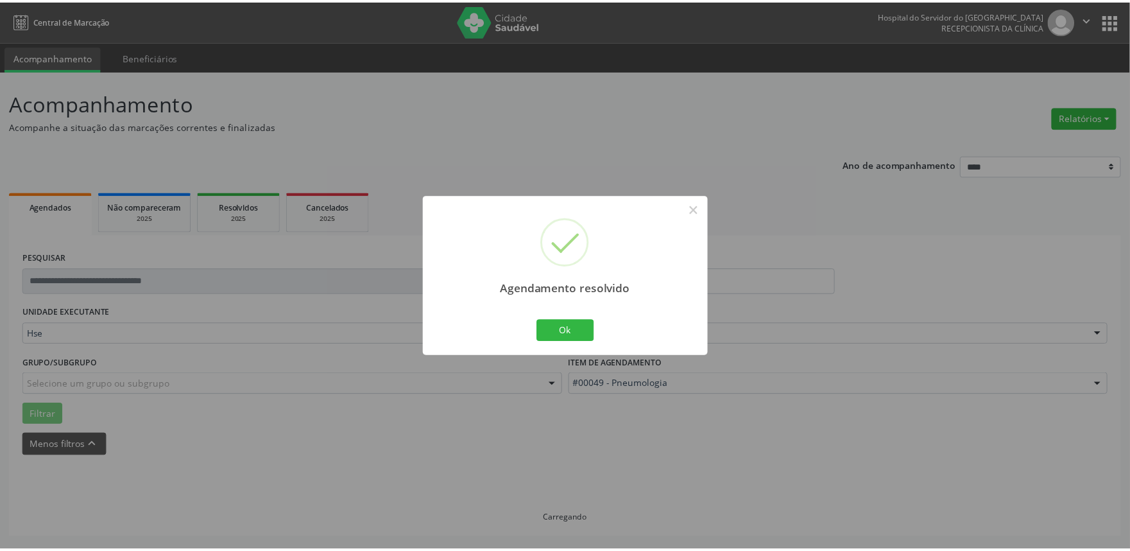
scroll to position [0, 0]
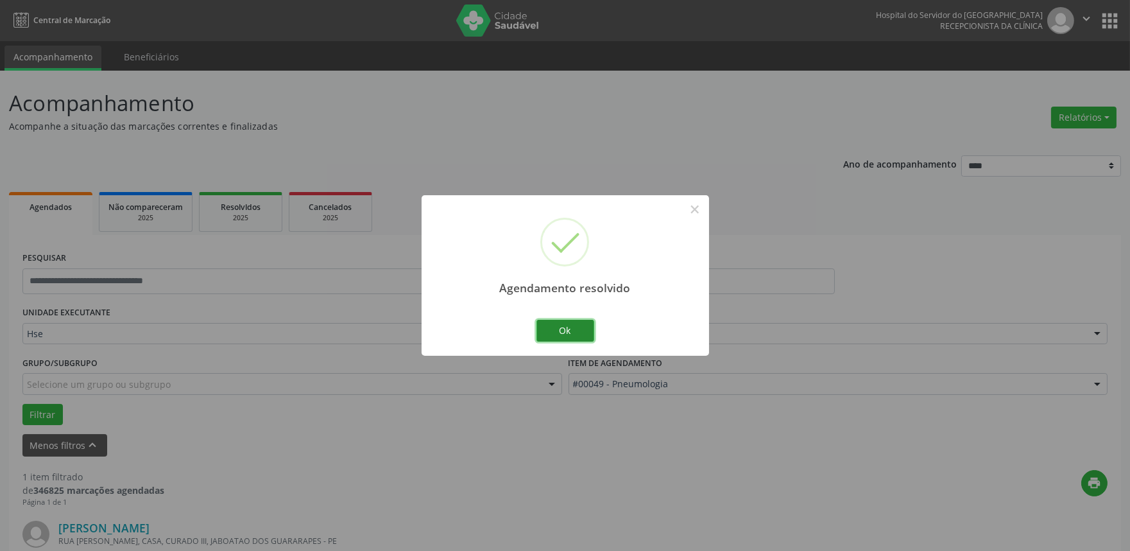
click at [552, 337] on button "Ok" at bounding box center [566, 331] width 58 height 22
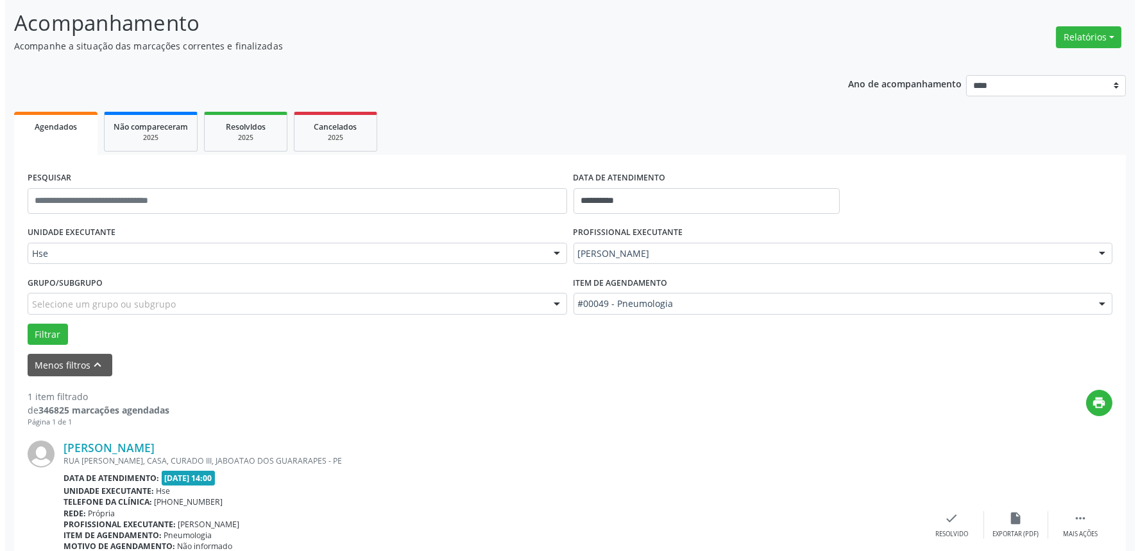
scroll to position [173, 0]
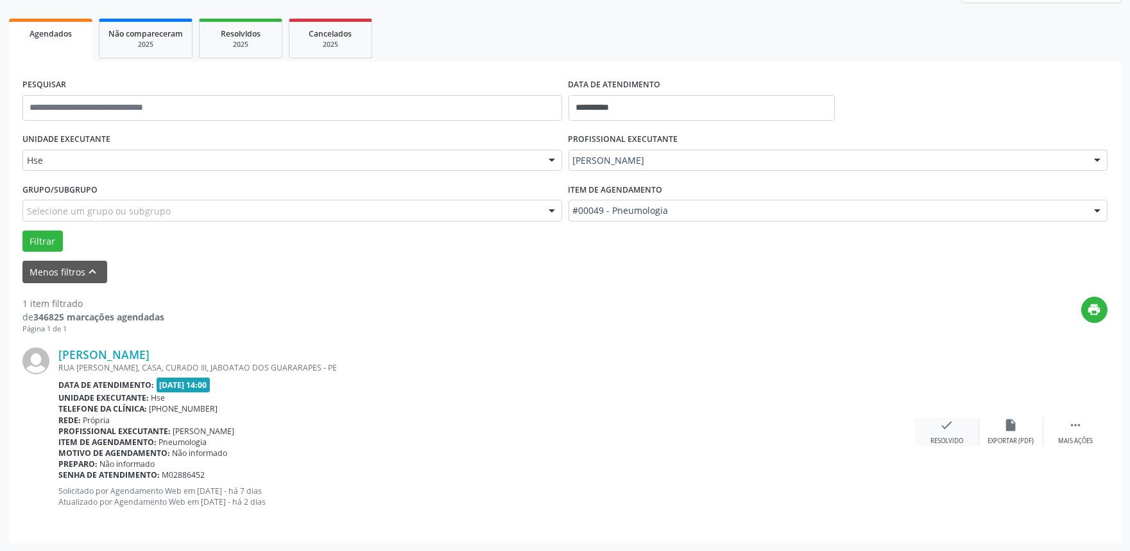
click at [948, 433] on div "check Resolvido" at bounding box center [947, 432] width 64 height 28
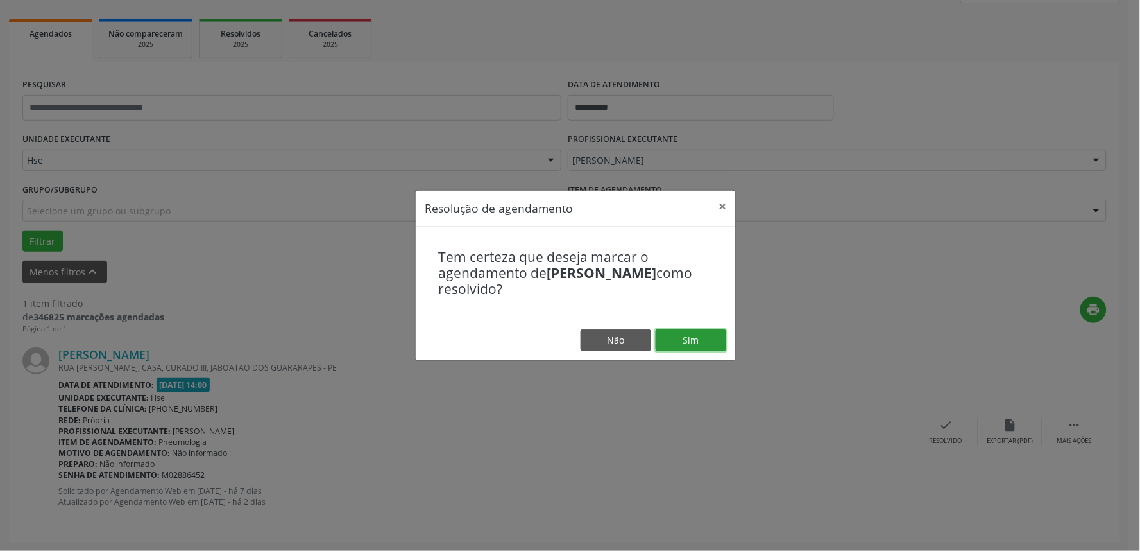
click at [673, 343] on button "Sim" at bounding box center [691, 340] width 71 height 22
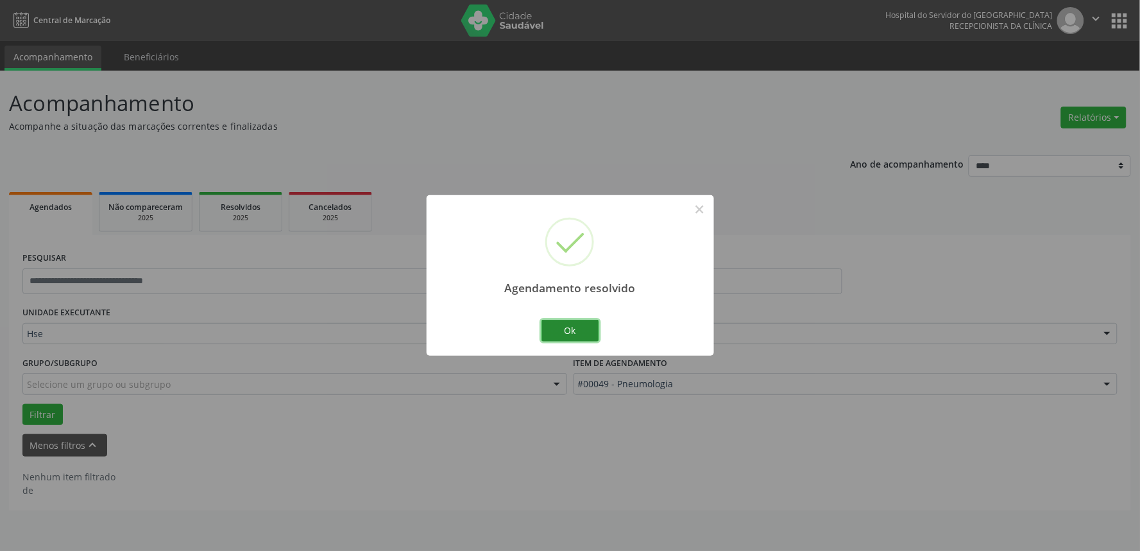
click at [565, 327] on button "Ok" at bounding box center [571, 331] width 58 height 22
